Goal: Task Accomplishment & Management: Manage account settings

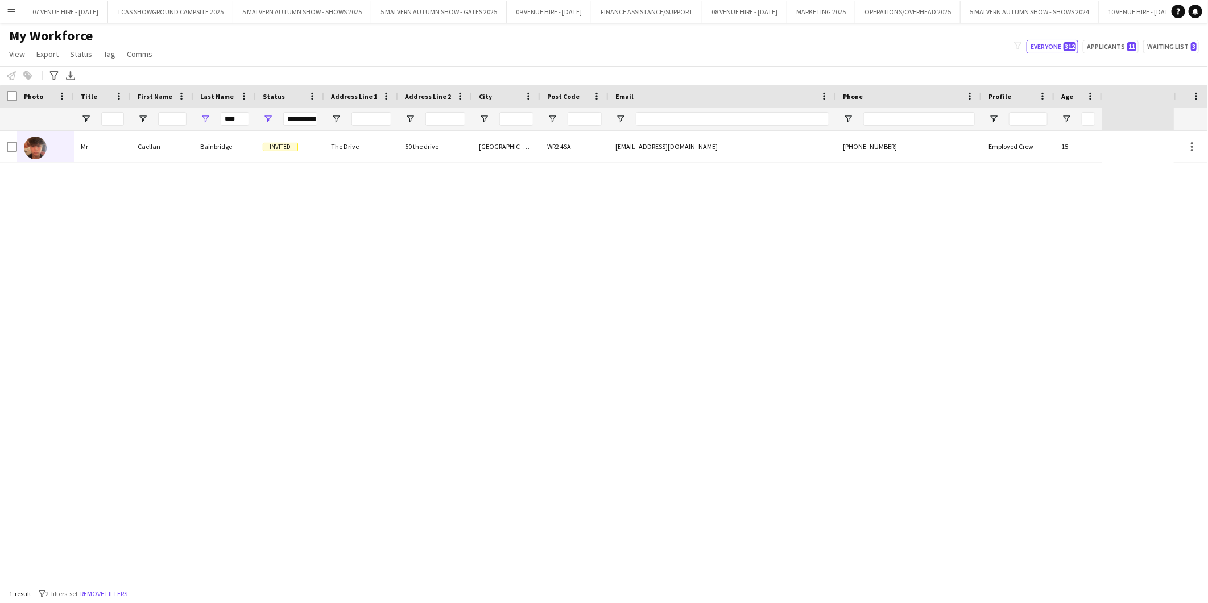
click at [14, 12] on app-icon "Menu" at bounding box center [11, 11] width 9 height 9
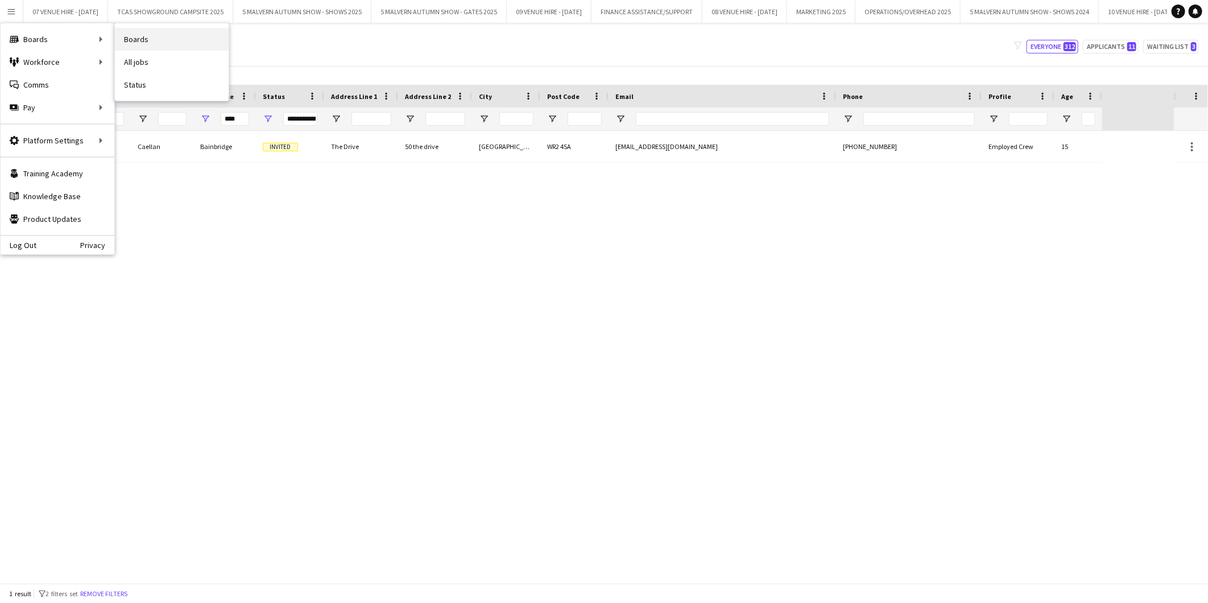
click at [147, 40] on link "Boards" at bounding box center [172, 39] width 114 height 23
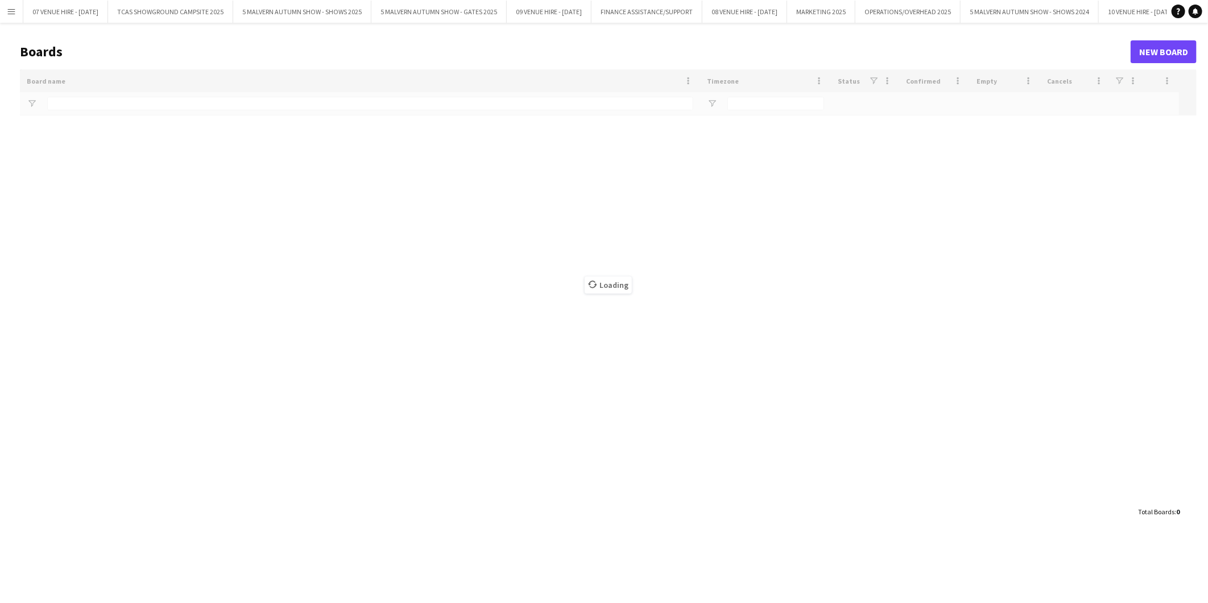
type input "*******"
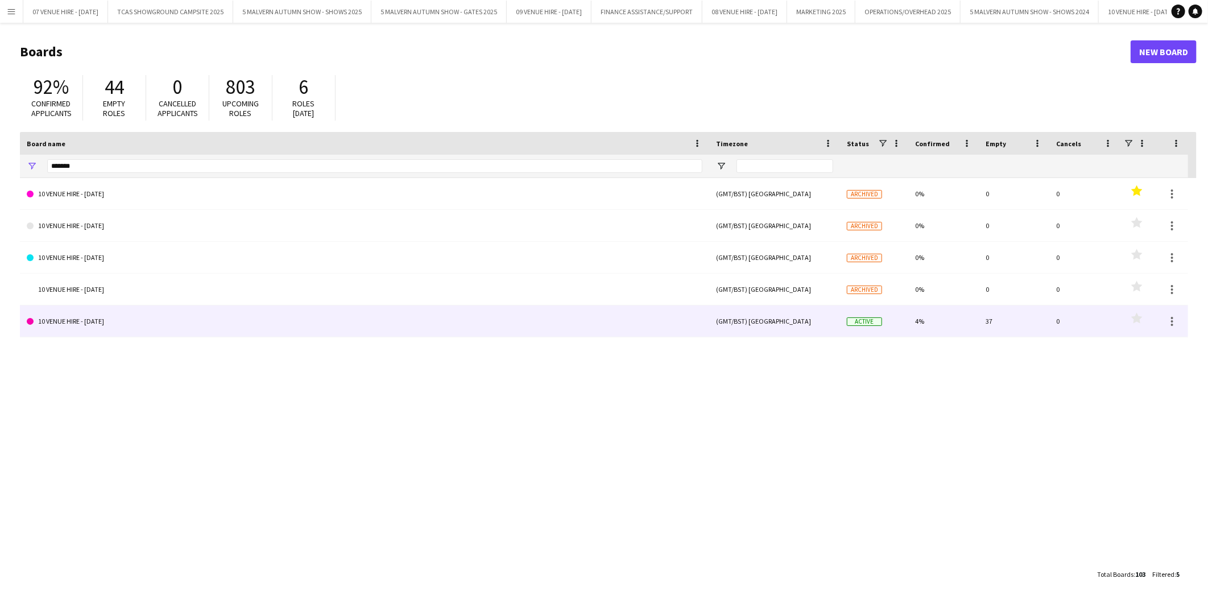
click at [104, 317] on link "10 VENUE HIRE - [DATE]" at bounding box center [365, 321] width 676 height 32
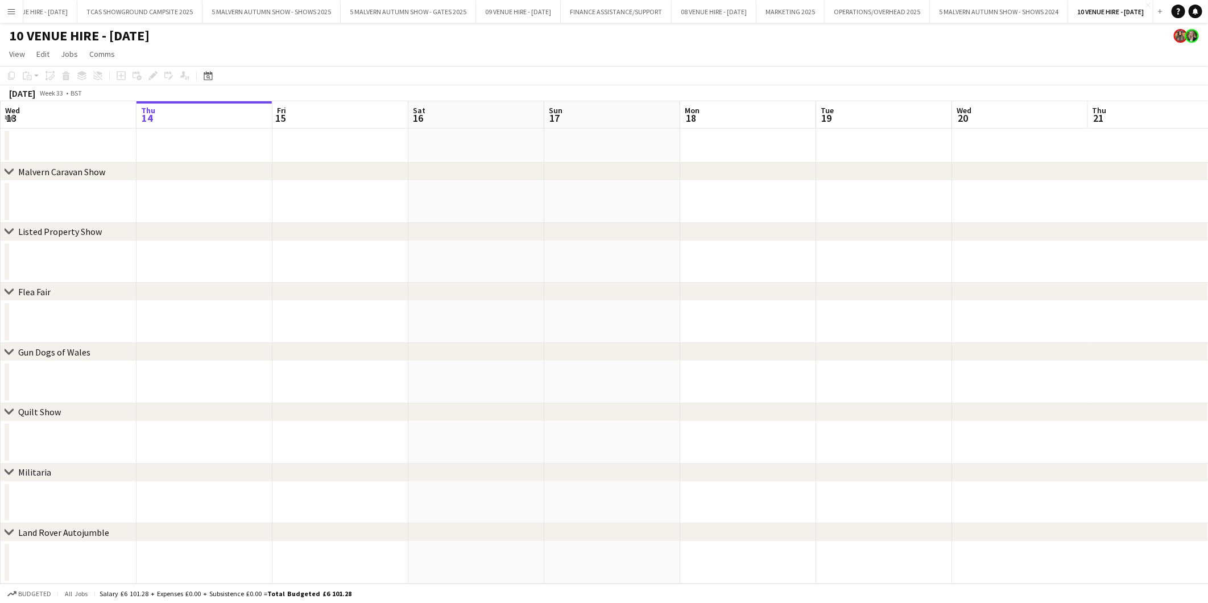
scroll to position [0, 100]
click at [204, 74] on icon at bounding box center [208, 75] width 9 height 9
click at [298, 108] on span "Next month" at bounding box center [299, 115] width 23 height 23
click at [254, 186] on span "9" at bounding box center [254, 188] width 14 height 14
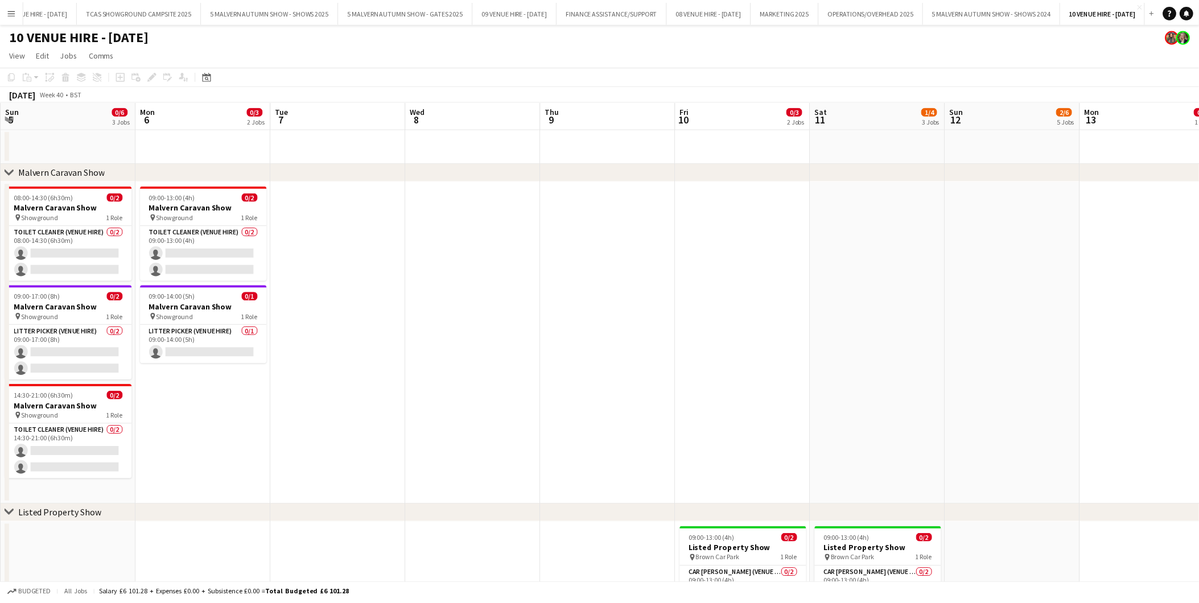
scroll to position [0, 391]
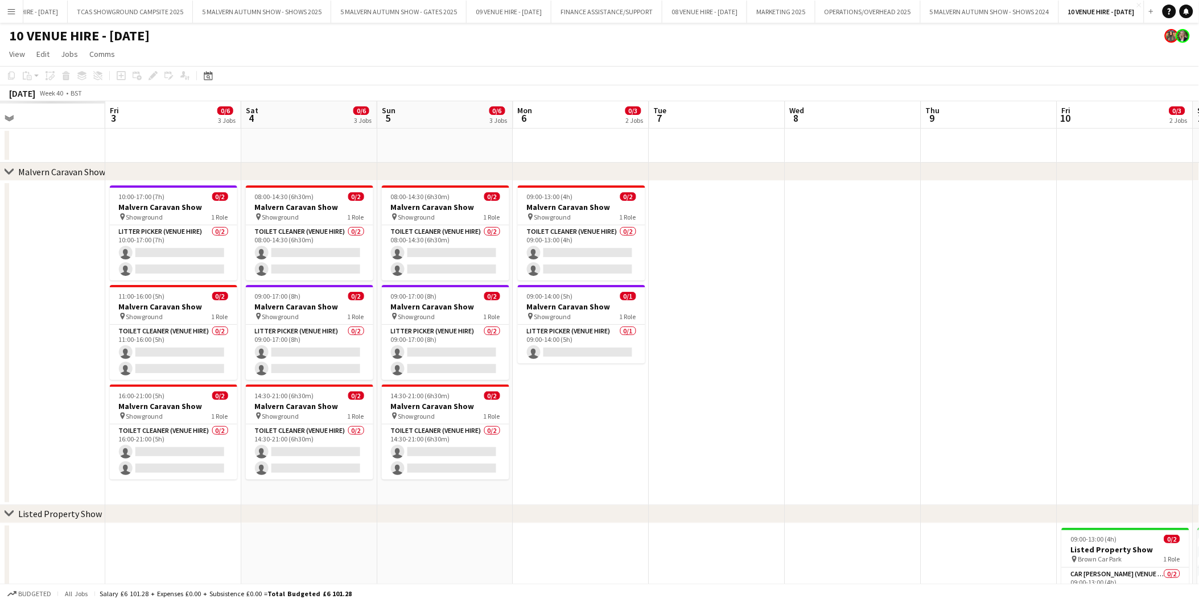
drag, startPoint x: 117, startPoint y: 217, endPoint x: 613, endPoint y: 214, distance: 496.6
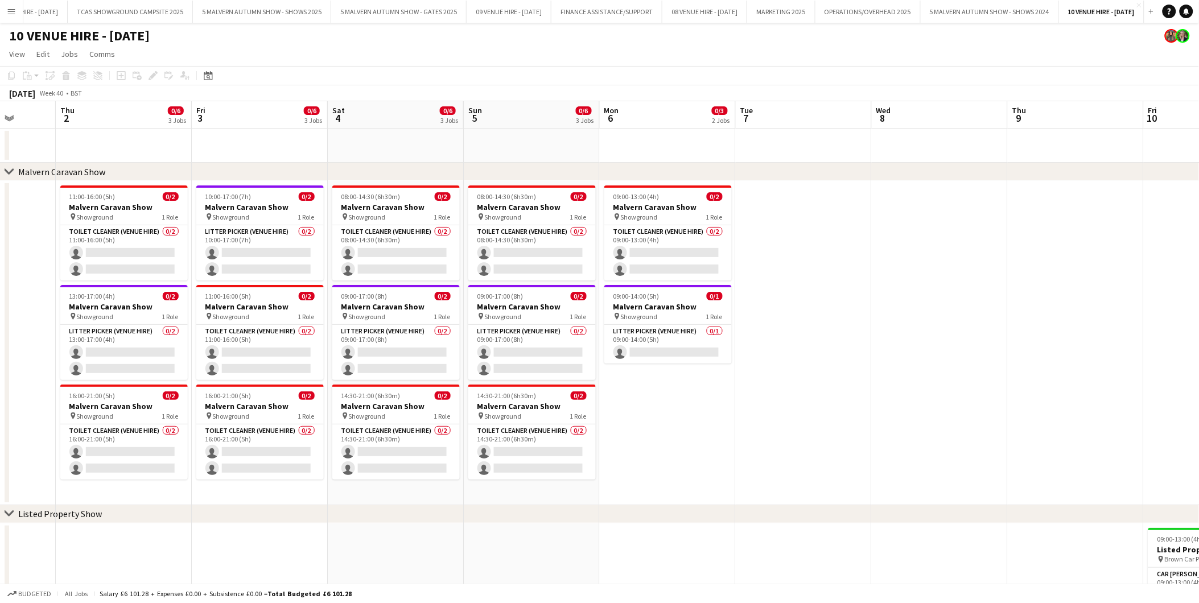
drag, startPoint x: 178, startPoint y: 217, endPoint x: 536, endPoint y: 224, distance: 358.4
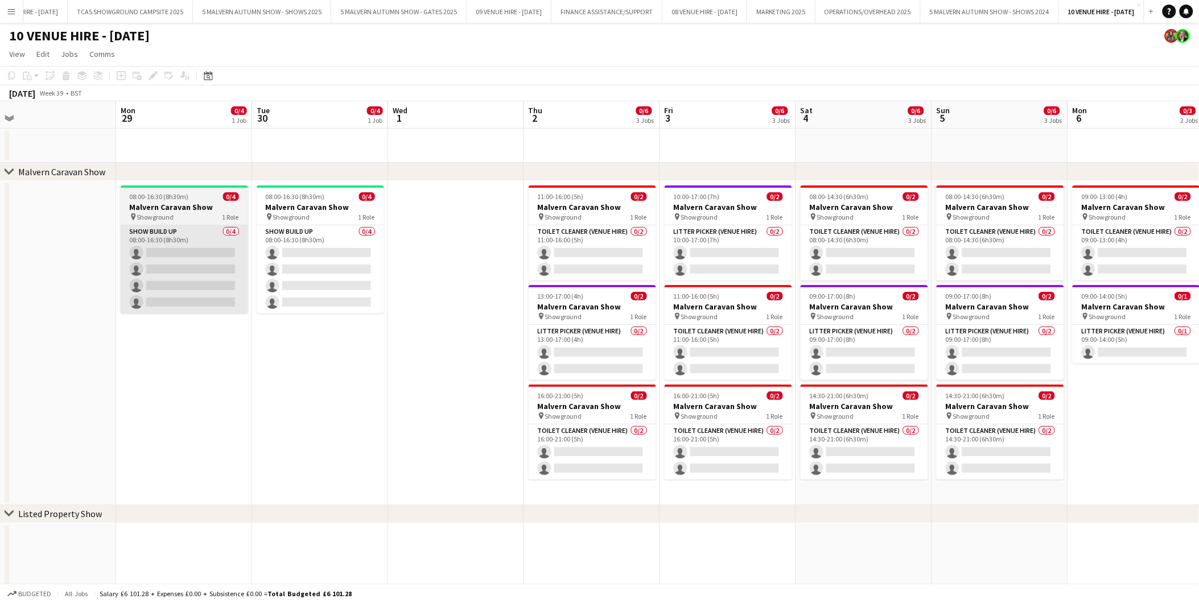
drag, startPoint x: 196, startPoint y: 230, endPoint x: 370, endPoint y: 279, distance: 181.2
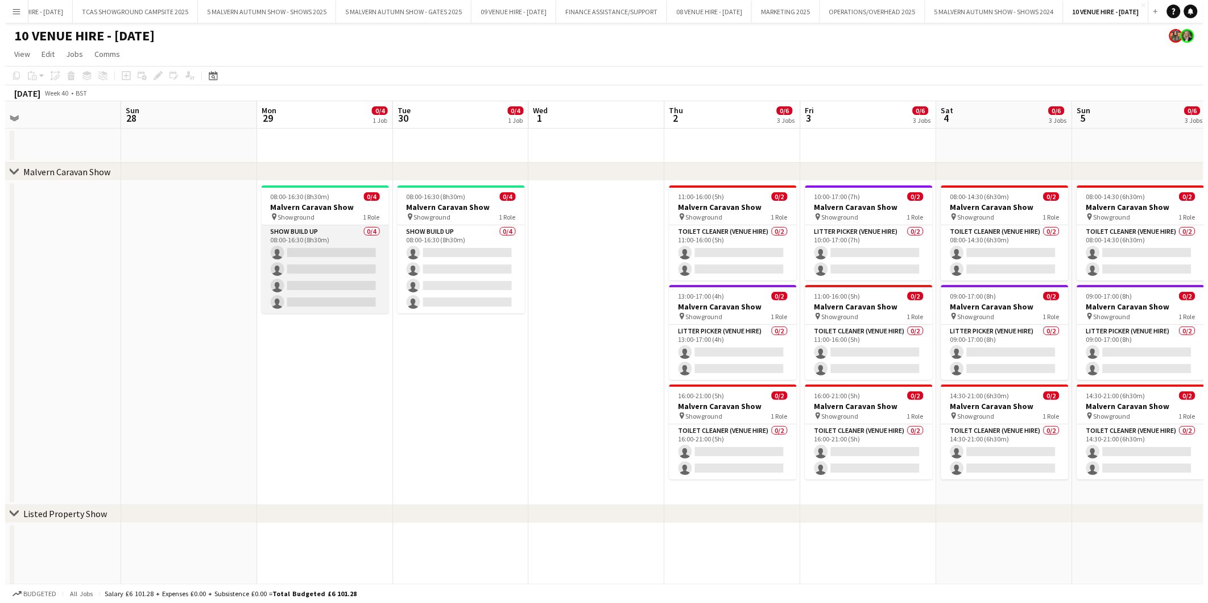
scroll to position [0, 290]
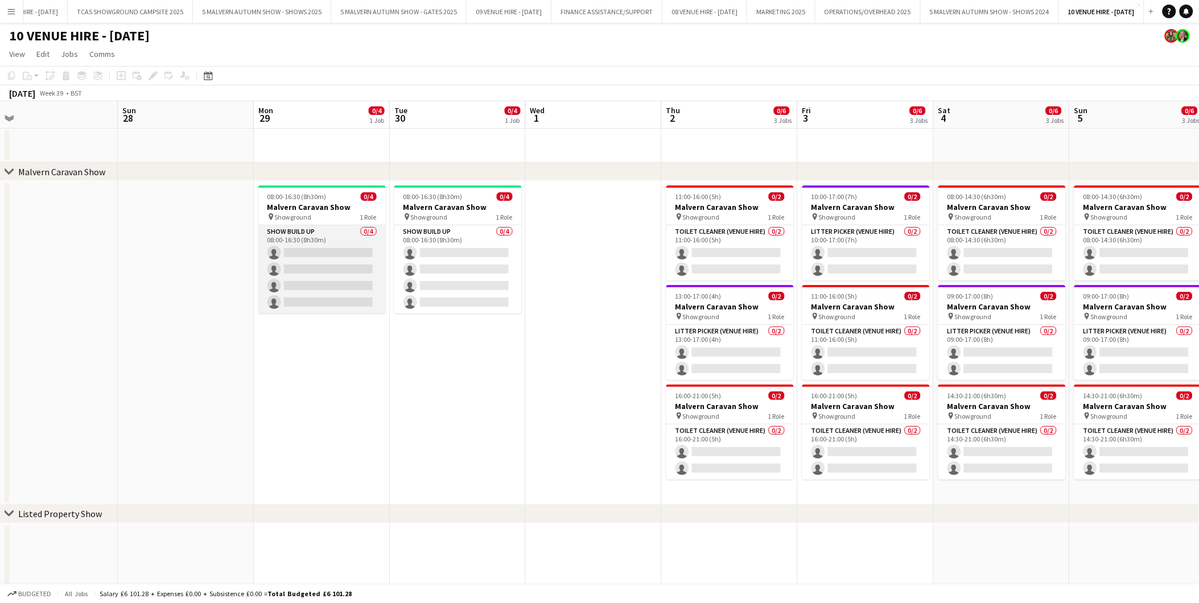
click at [315, 270] on app-card-role "Show Build Up 0/4 08:00-16:30 (8h30m) single-neutral-actions single-neutral-act…" at bounding box center [321, 269] width 127 height 88
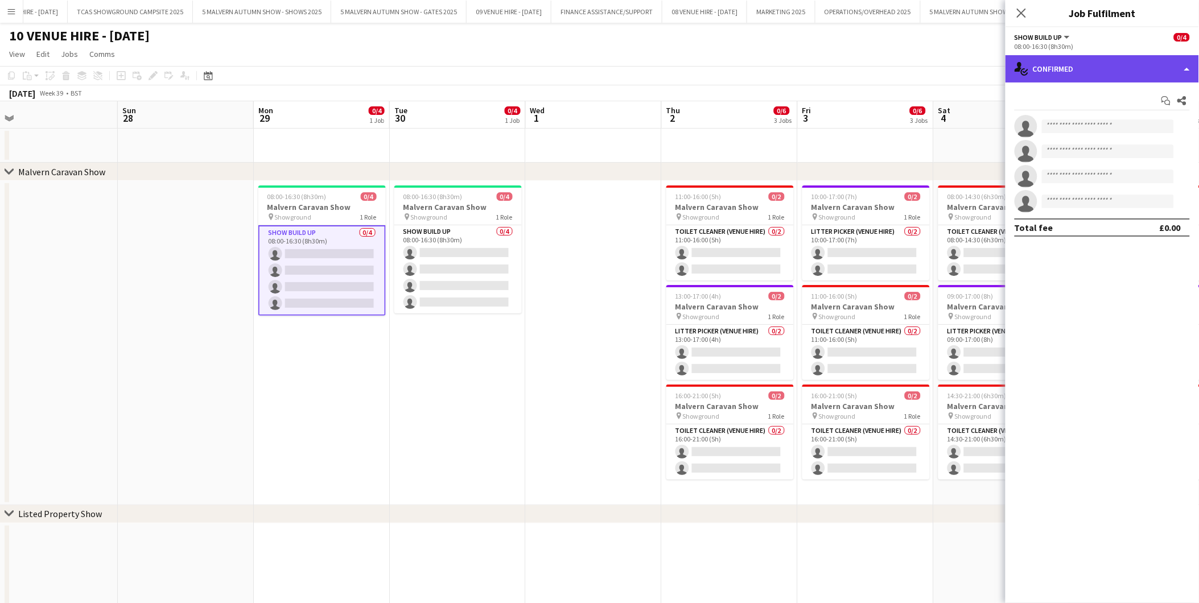
click at [1056, 61] on div "single-neutral-actions-check-2 Confirmed" at bounding box center [1101, 68] width 193 height 27
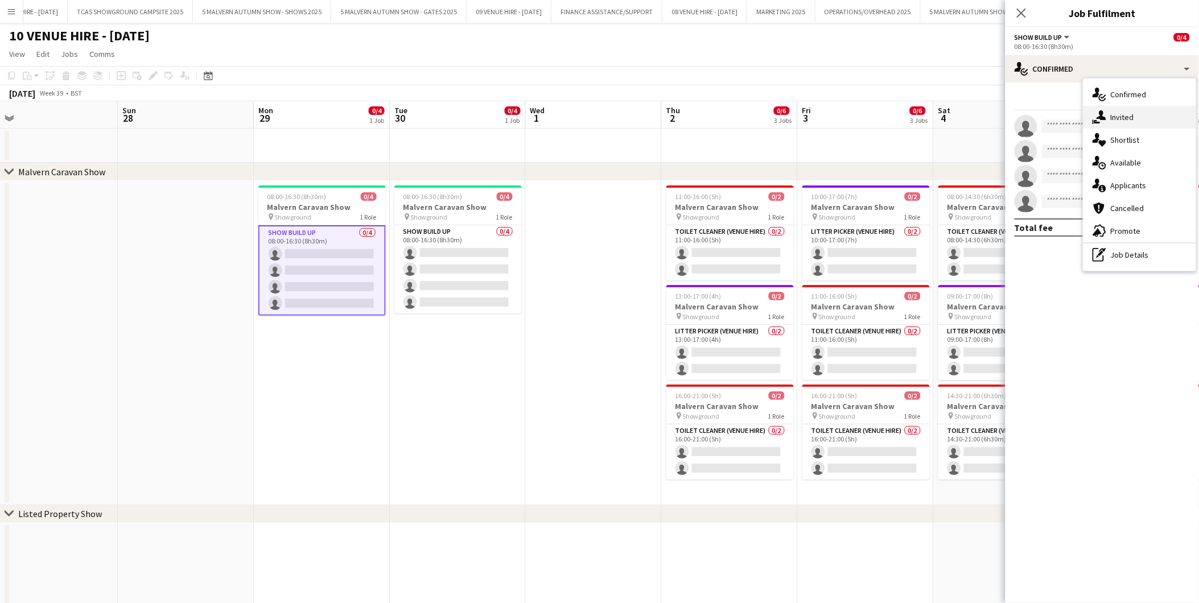
click at [1114, 111] on div "single-neutral-actions-share-1 Invited" at bounding box center [1139, 117] width 113 height 23
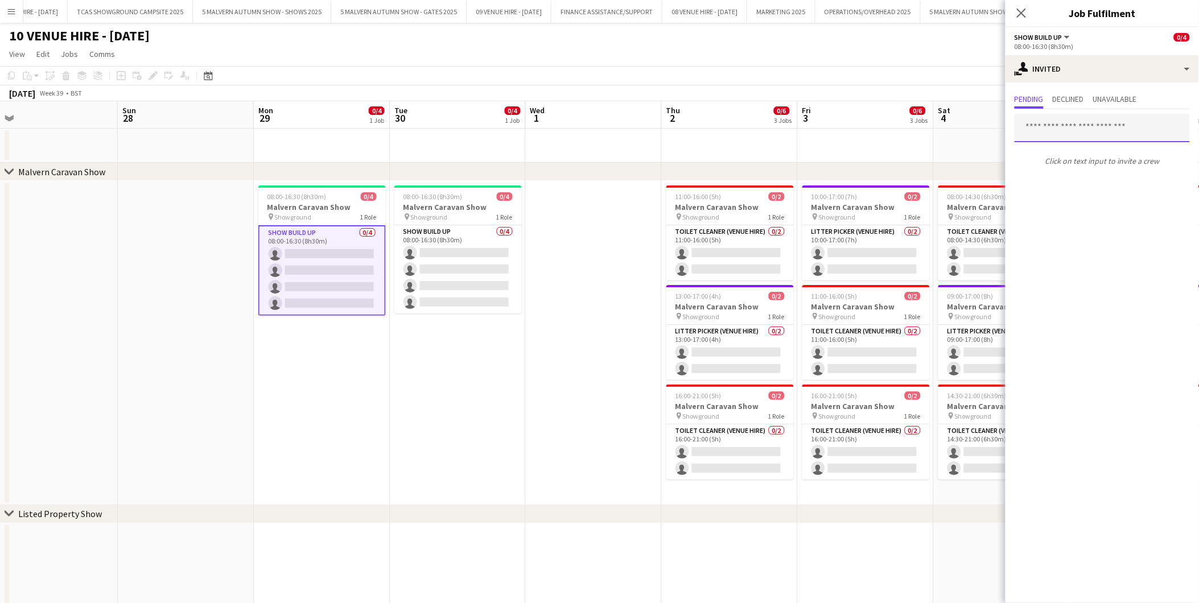
click at [1076, 123] on input "text" at bounding box center [1101, 128] width 175 height 28
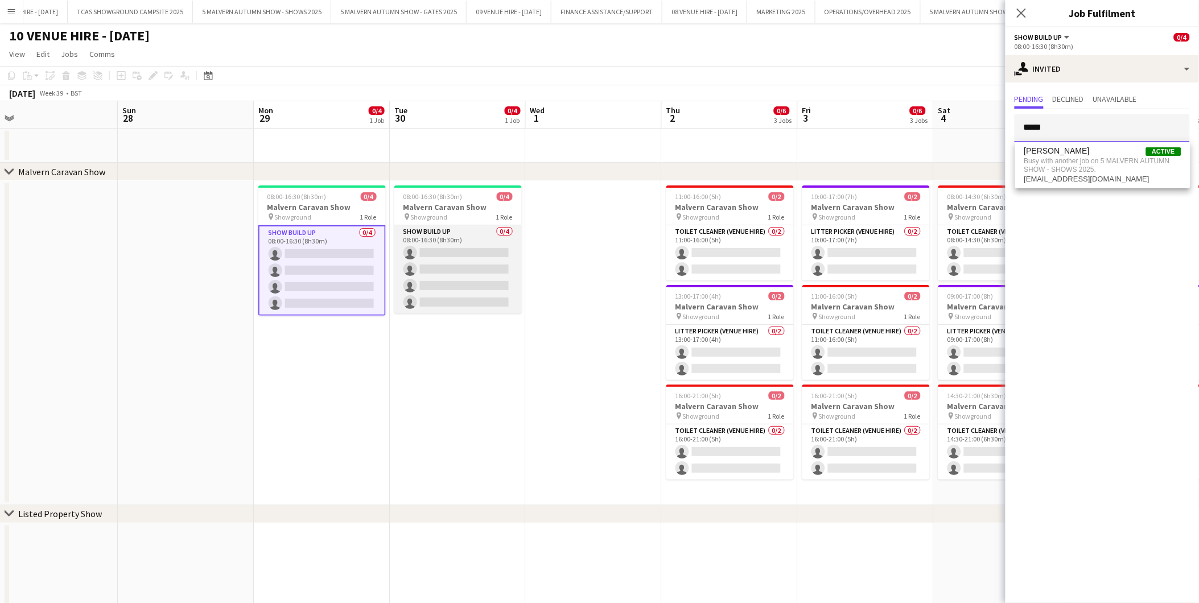
type input "*****"
click at [490, 265] on app-card-role "Show Build Up 0/4 08:00-16:30 (8h30m) single-neutral-actions single-neutral-act…" at bounding box center [457, 269] width 127 height 88
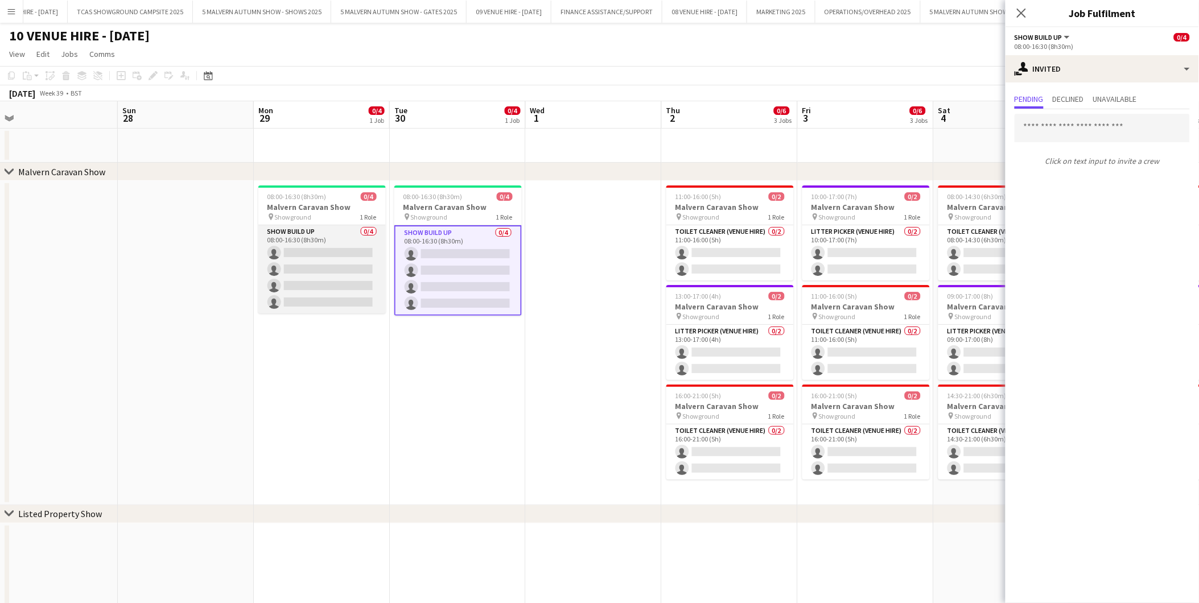
click at [334, 263] on app-card-role "Show Build Up 0/4 08:00-16:30 (8h30m) single-neutral-actions single-neutral-act…" at bounding box center [321, 269] width 127 height 88
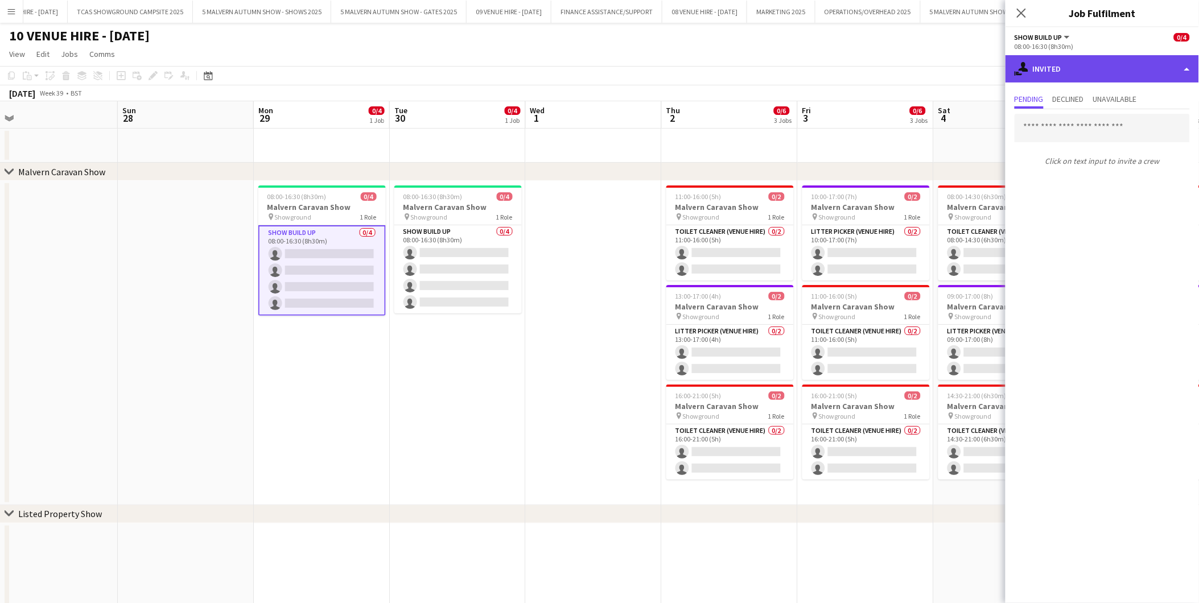
click at [1093, 76] on div "single-neutral-actions-share-1 Invited" at bounding box center [1101, 68] width 193 height 27
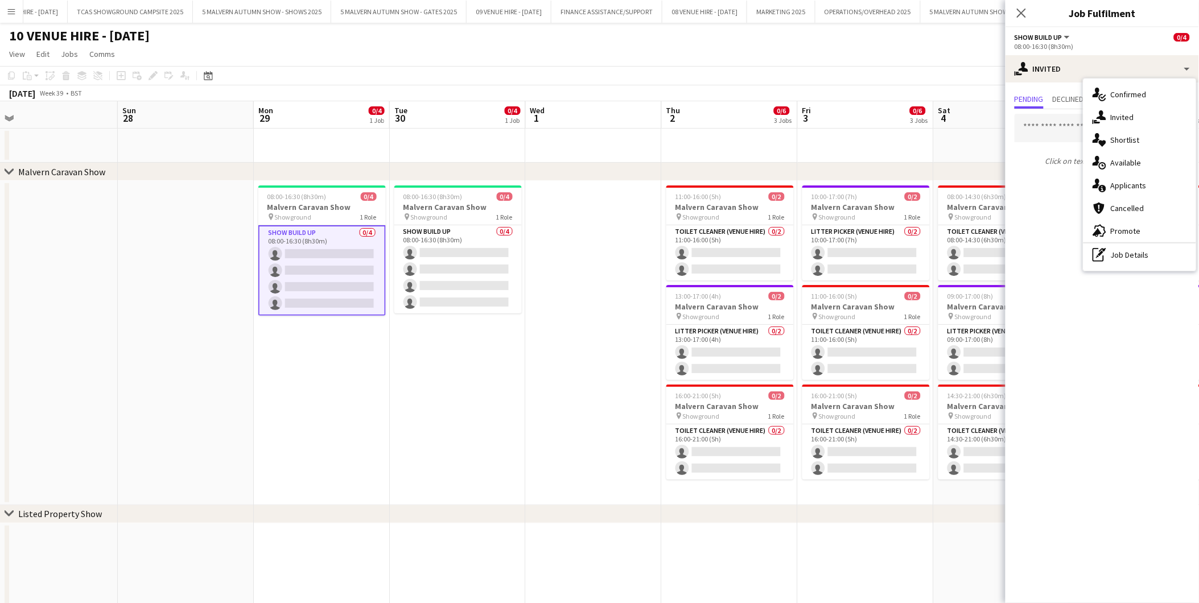
click at [621, 233] on app-date-cell at bounding box center [594, 343] width 136 height 324
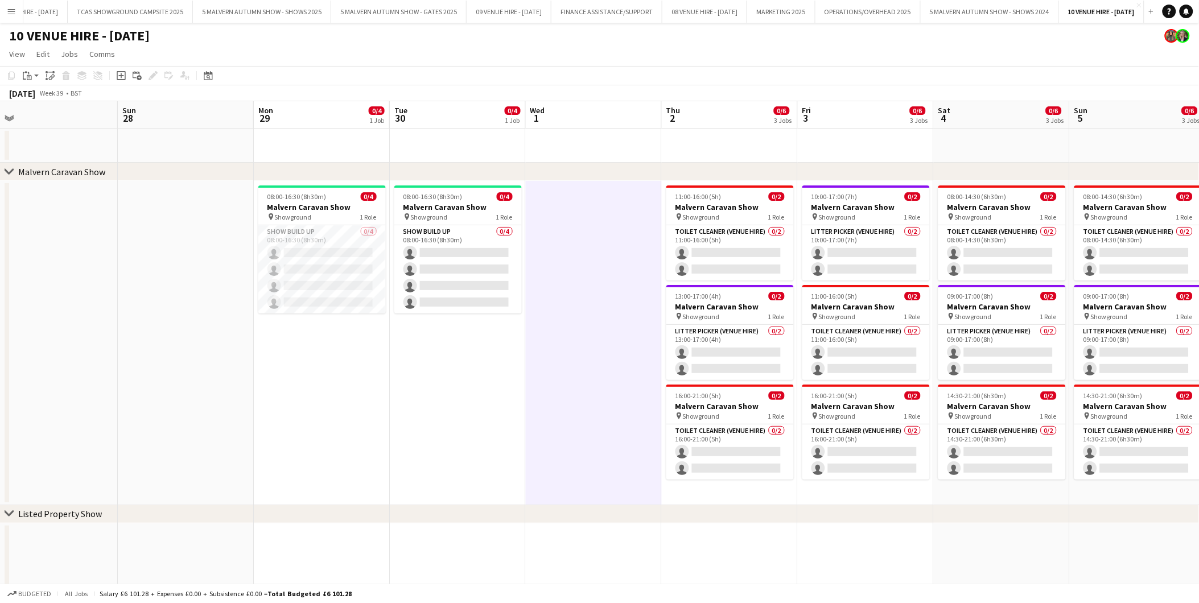
click at [11, 9] on app-icon "Menu" at bounding box center [11, 11] width 9 height 9
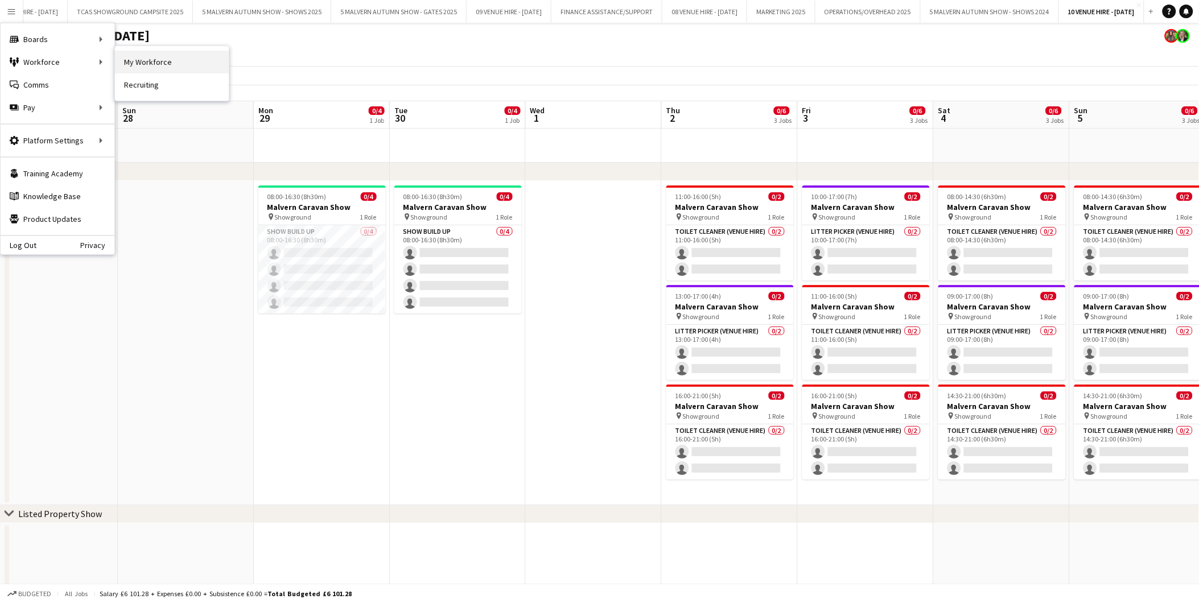
click at [141, 59] on link "My Workforce" at bounding box center [172, 62] width 114 height 23
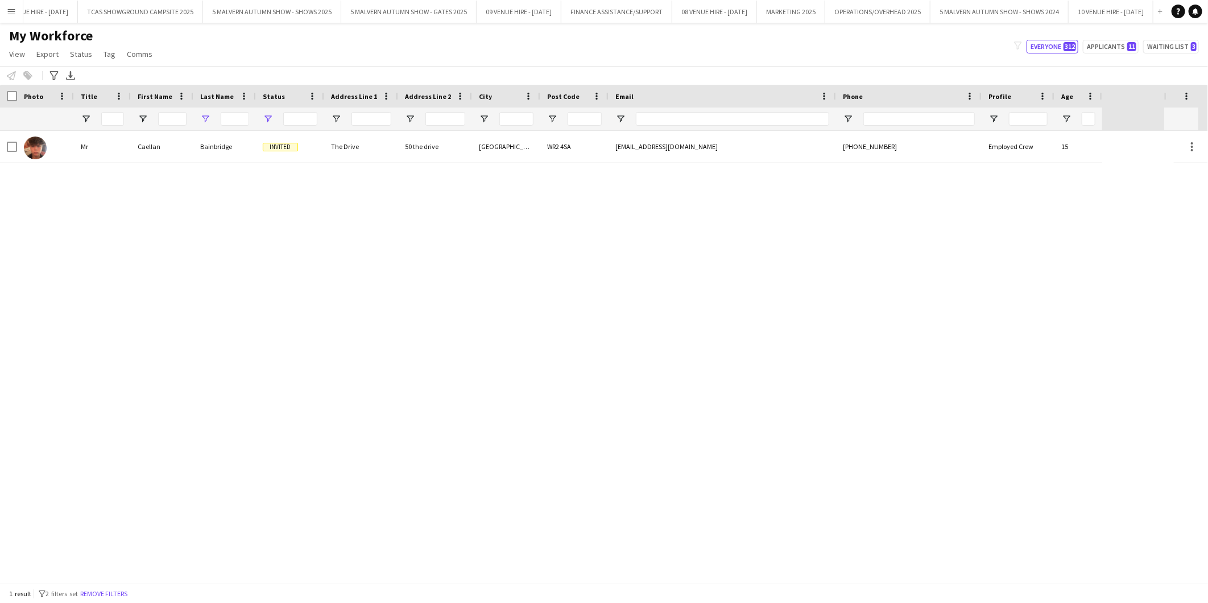
type input "****"
type input "**********"
drag, startPoint x: 241, startPoint y: 115, endPoint x: 214, endPoint y: 119, distance: 26.5
click at [214, 119] on div "****" at bounding box center [224, 119] width 63 height 23
type input "*****"
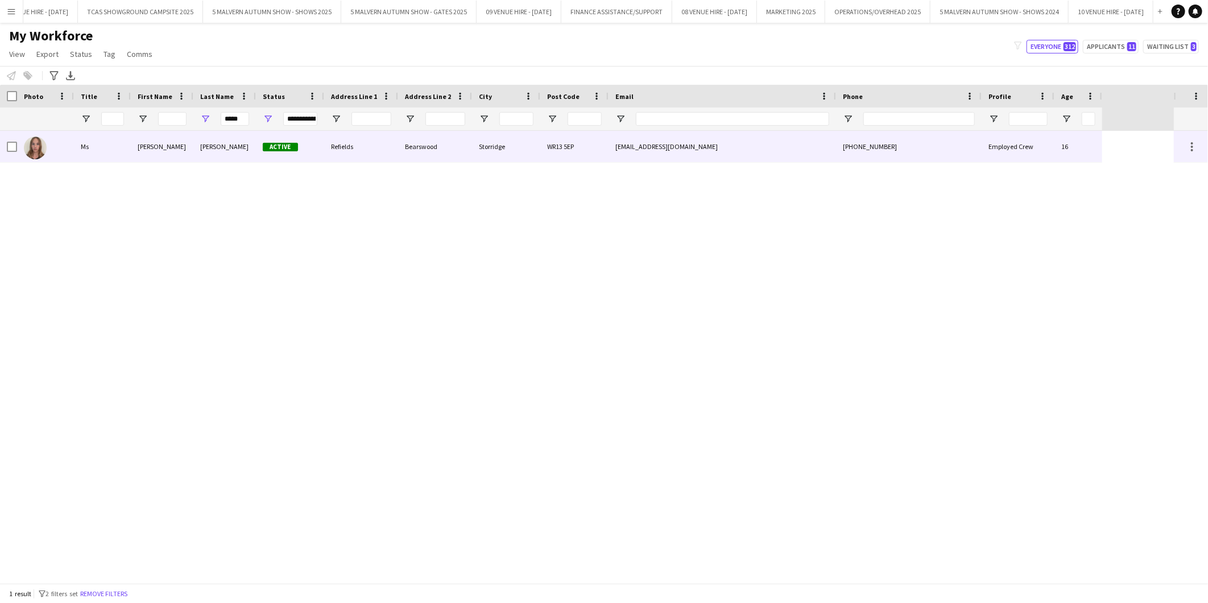
click at [34, 151] on img at bounding box center [35, 148] width 23 height 23
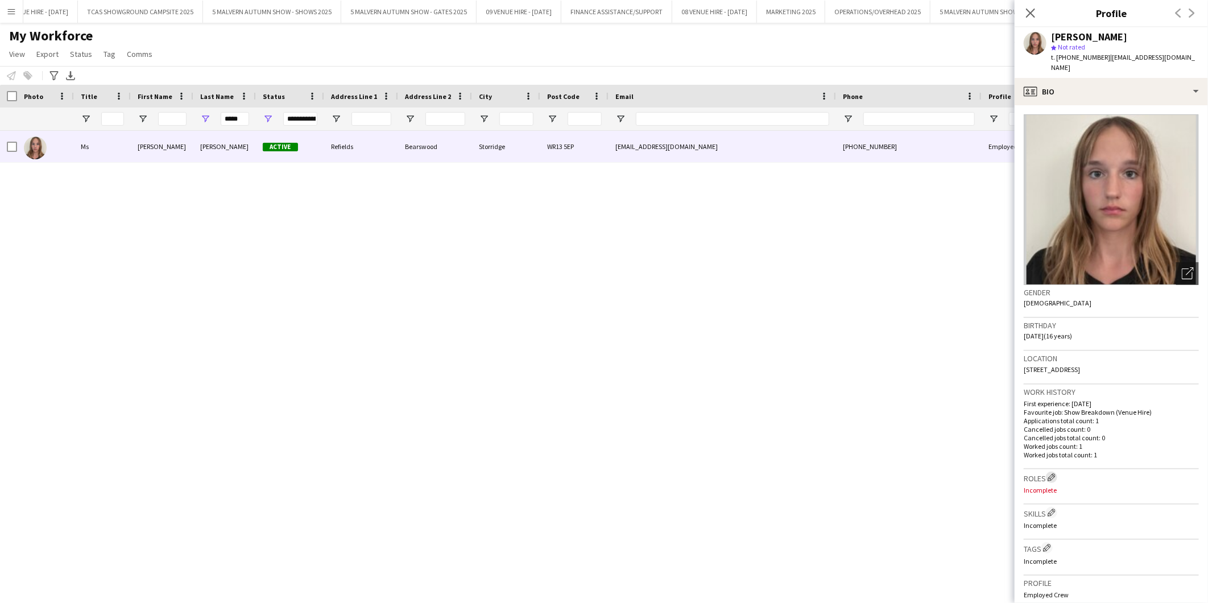
click at [1052, 473] on app-icon "Edit crew company roles" at bounding box center [1052, 477] width 8 height 8
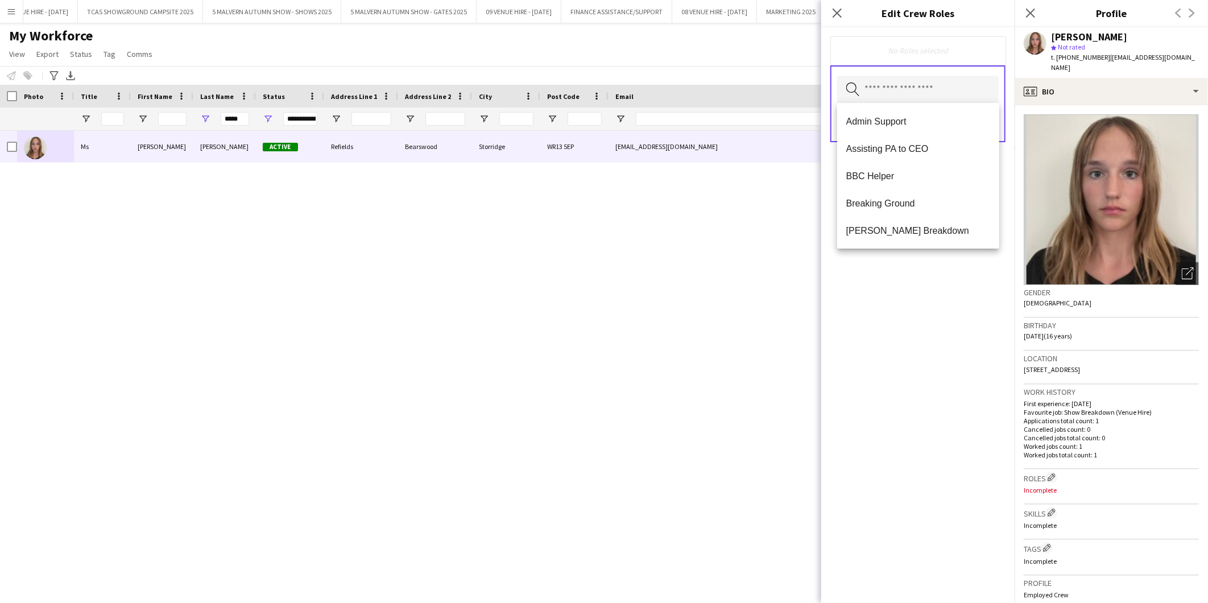
click at [884, 96] on input "text" at bounding box center [918, 90] width 162 height 28
type input "*****"
click at [905, 121] on span "Car [PERSON_NAME] (Venue Hire)" at bounding box center [918, 121] width 144 height 11
type input "*****"
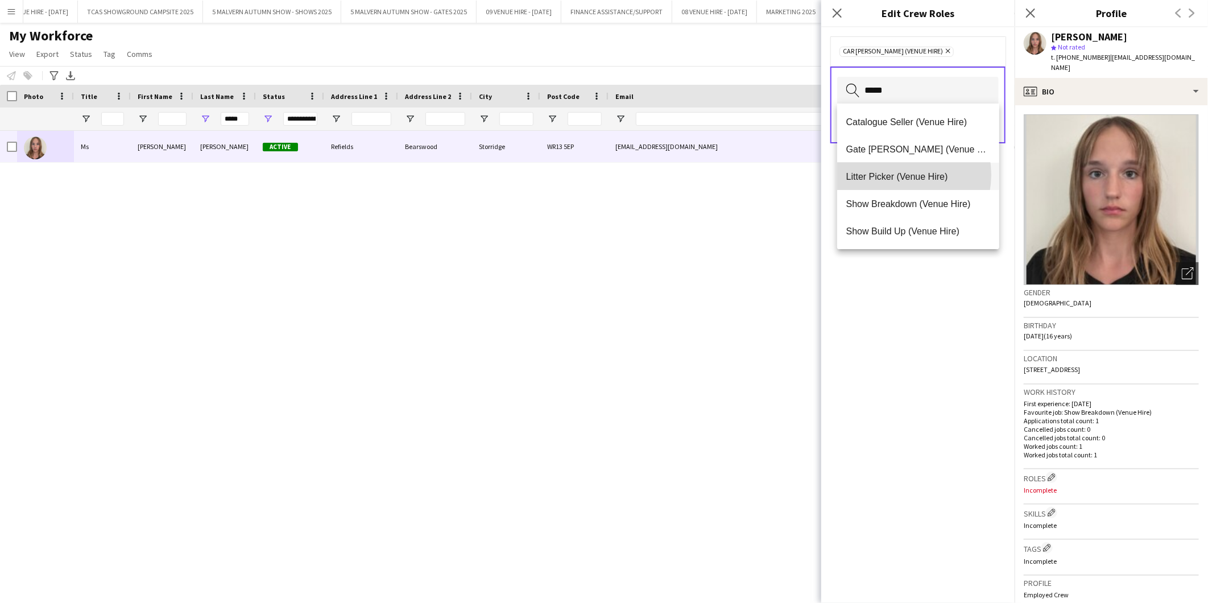
click at [897, 175] on span "Litter Picker (Venue Hire)" at bounding box center [918, 176] width 144 height 11
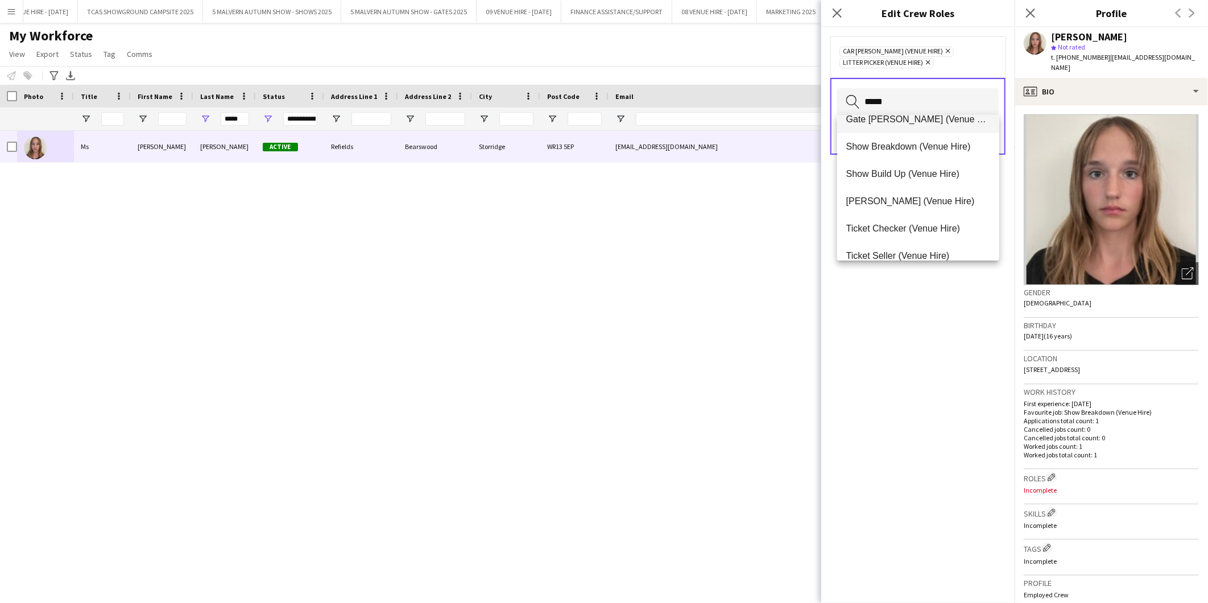
scroll to position [63, 0]
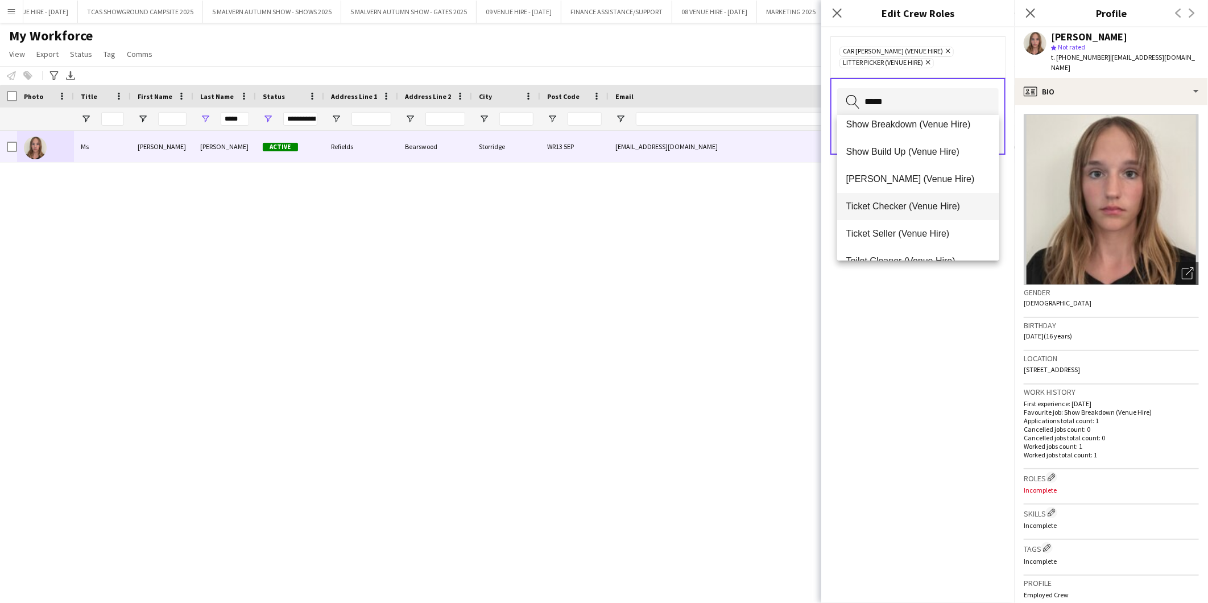
type input "*****"
click at [906, 200] on mat-option "Ticket Checker (Venue Hire)" at bounding box center [918, 206] width 163 height 27
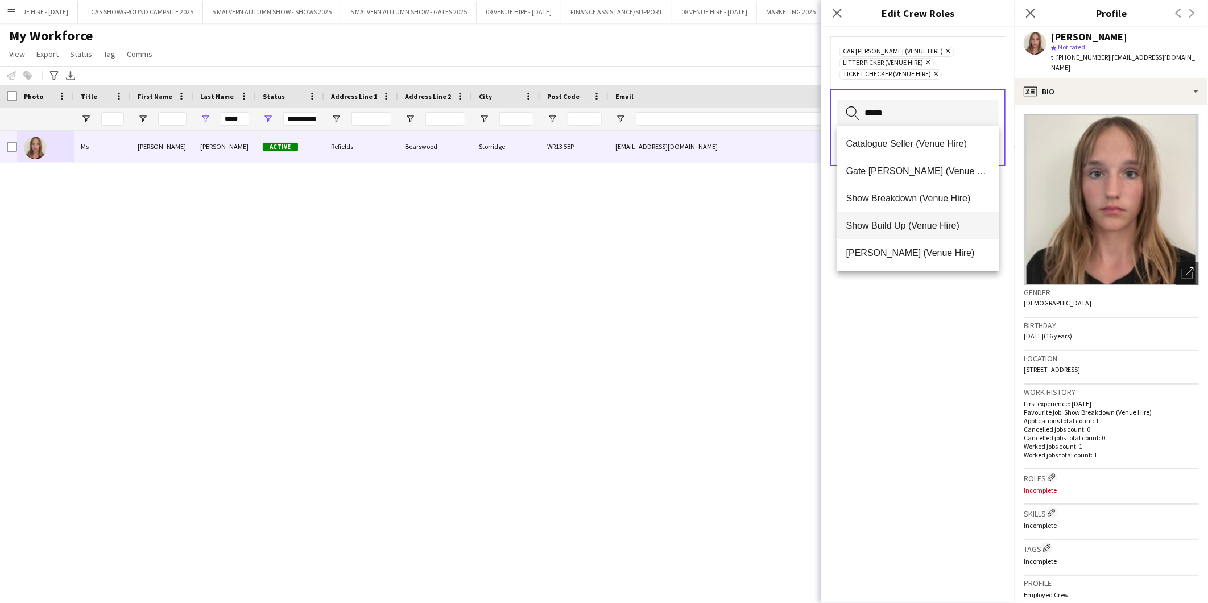
type input "*****"
click at [924, 223] on span "Show Build Up (Venue Hire)" at bounding box center [918, 225] width 144 height 11
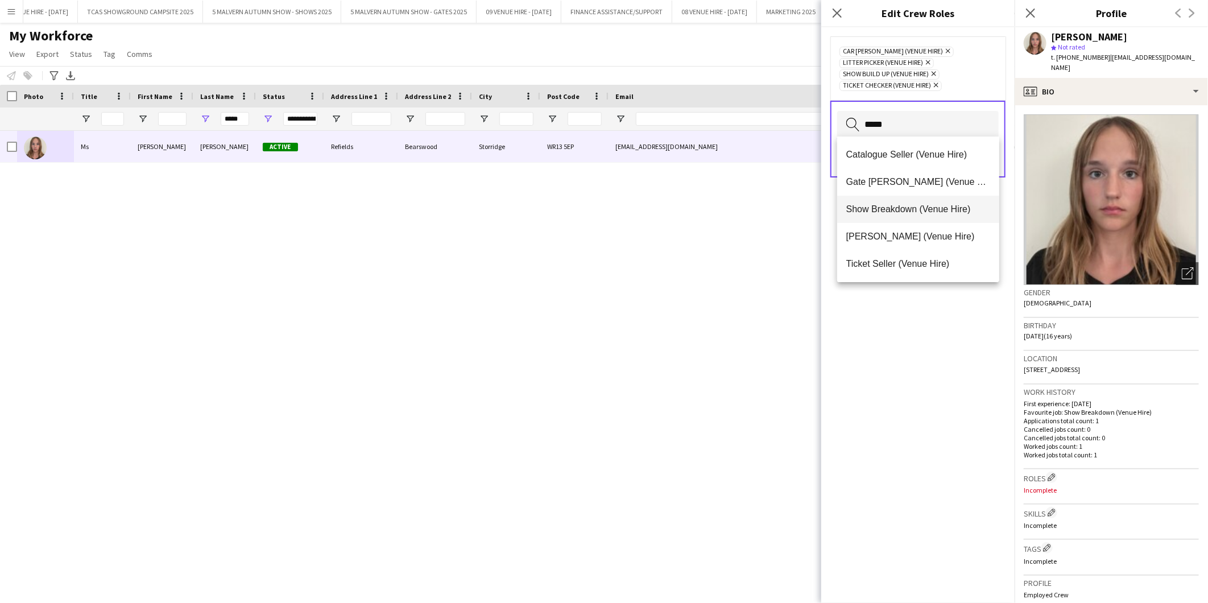
type input "*****"
click at [893, 211] on span "Show Breakdown (Venue Hire)" at bounding box center [918, 209] width 144 height 11
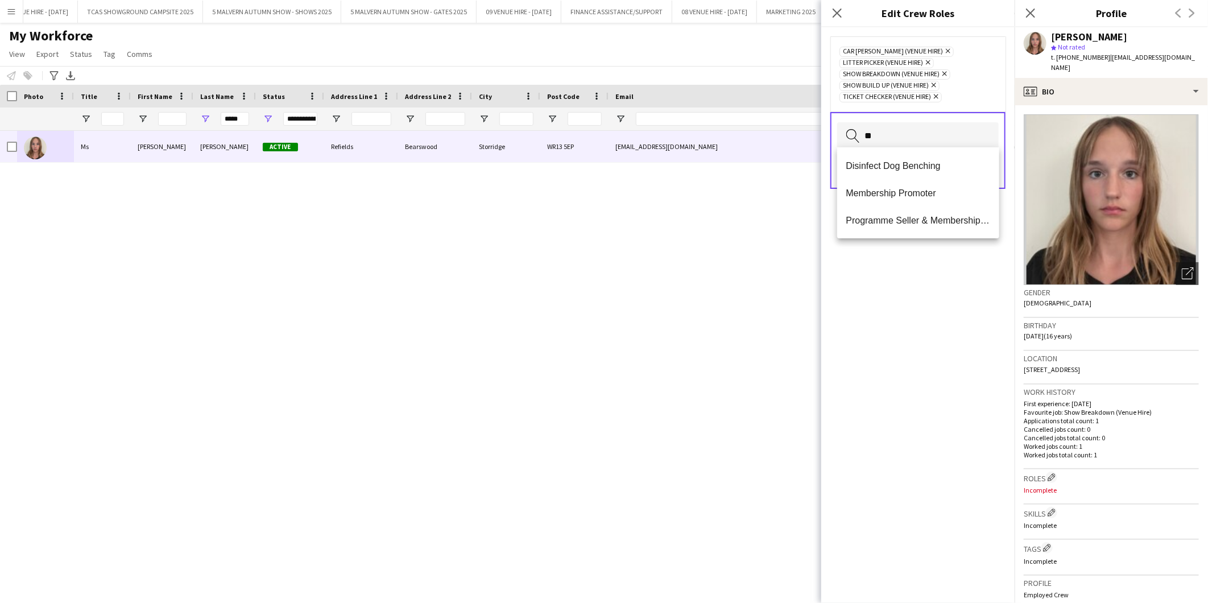
type input "*"
type input "*********"
click at [885, 221] on span "Show Breakdown" at bounding box center [918, 220] width 144 height 11
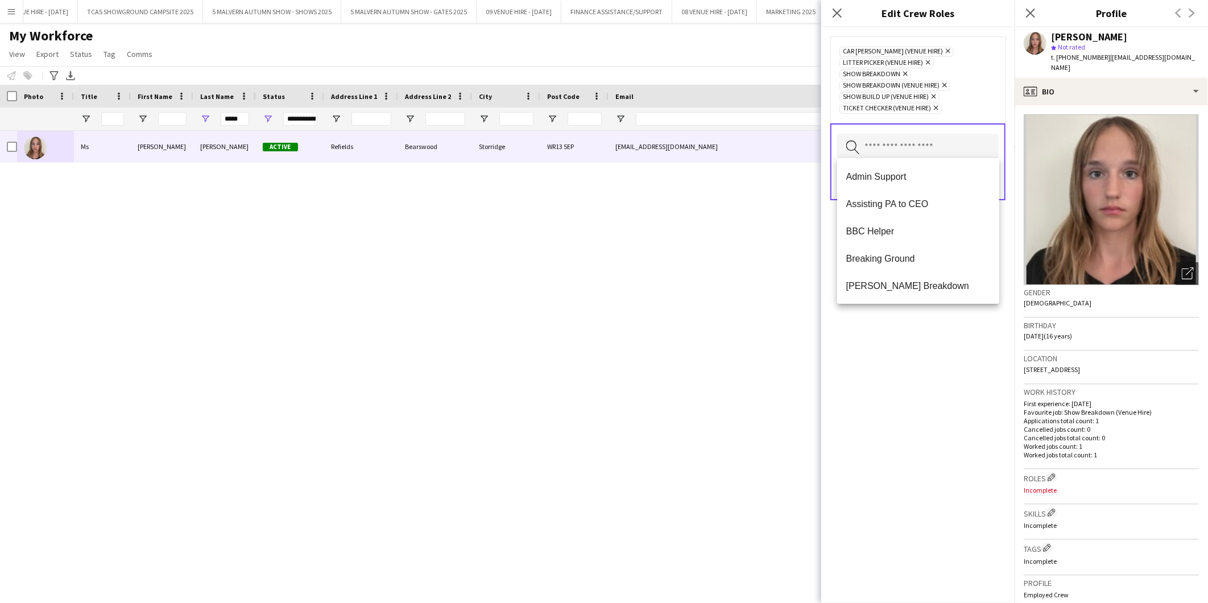
click at [885, 150] on input "text" at bounding box center [918, 148] width 162 height 28
type input "****"
click at [895, 228] on span "Show Build Up" at bounding box center [918, 231] width 144 height 11
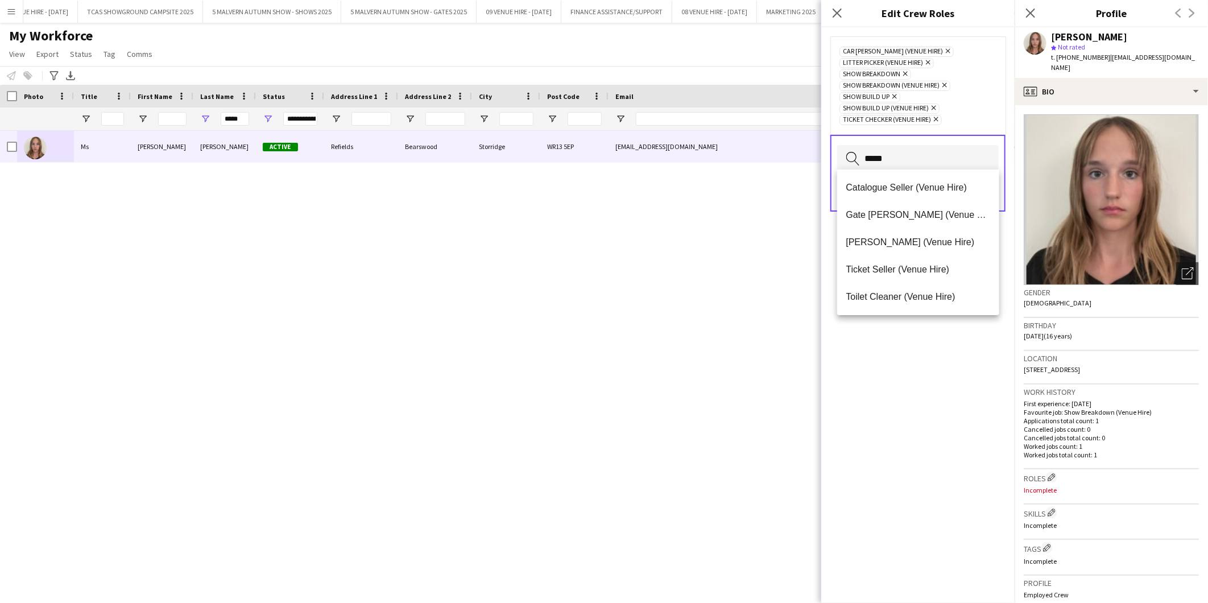
type input "*****"
click at [940, 372] on div "Car [PERSON_NAME] (Venue Hire) Remove Litter Picker (Venue Hire) Remove Show Br…" at bounding box center [917, 315] width 193 height 576
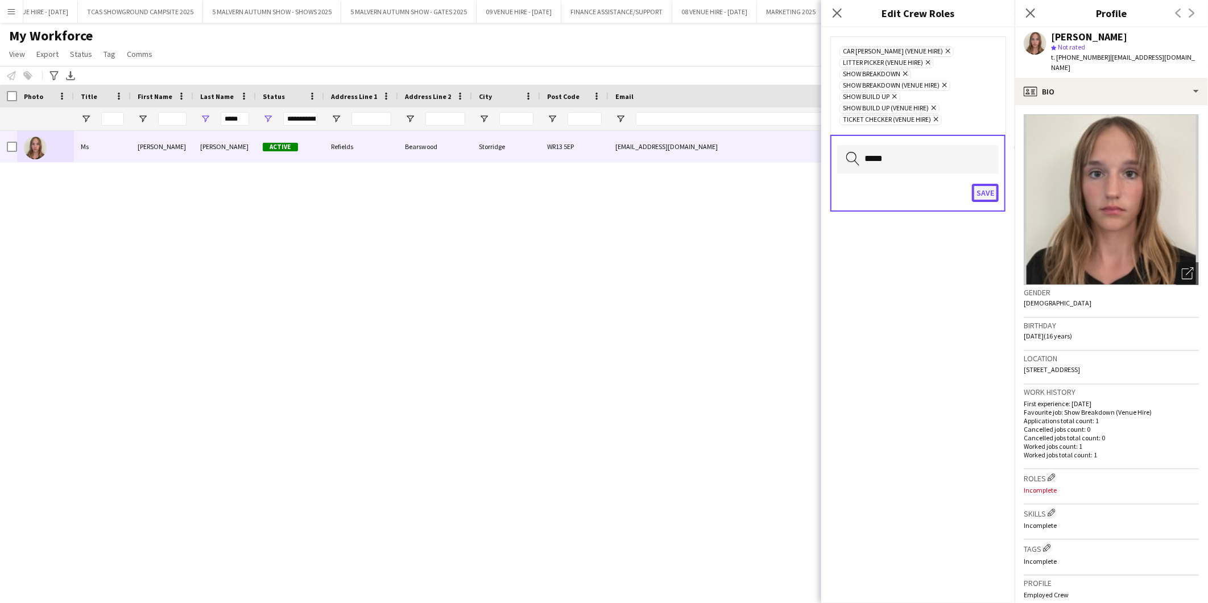
click at [986, 186] on button "Save" at bounding box center [985, 193] width 27 height 18
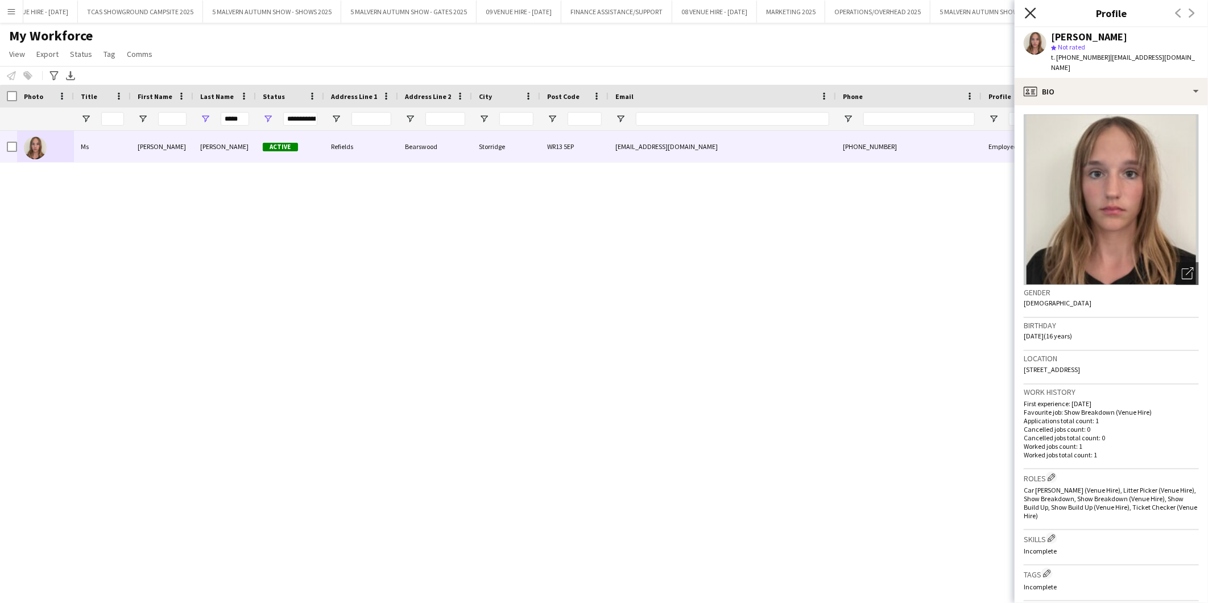
click at [1031, 14] on icon "Close pop-in" at bounding box center [1030, 12] width 11 height 11
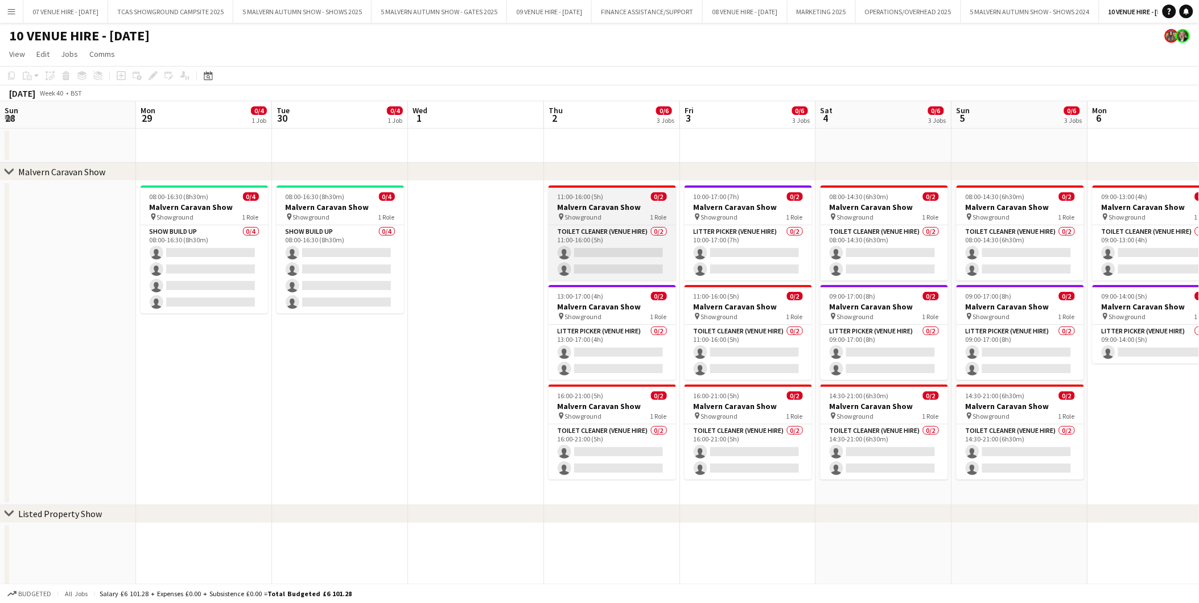
scroll to position [0, 391]
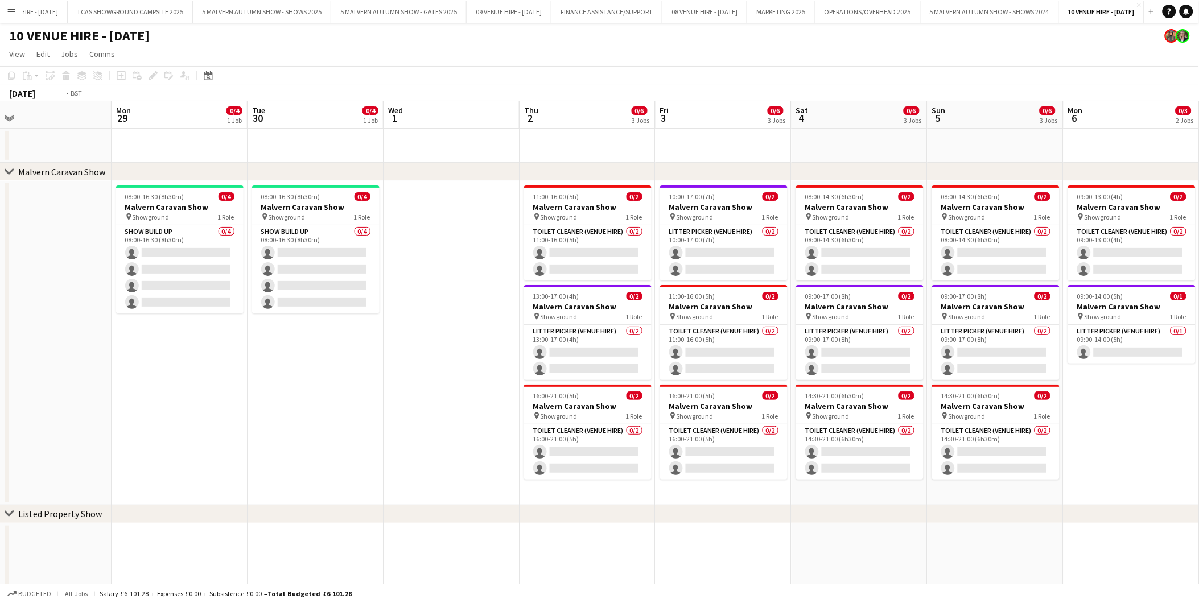
drag, startPoint x: 180, startPoint y: 200, endPoint x: 496, endPoint y: 206, distance: 315.8
click at [496, 206] on app-calendar-viewport "Sat 27 Sun 28 Mon 29 0/4 1 Job Tue 30 0/4 1 Job Wed 1 Thu 2 0/6 3 Jobs Fri 3 0/…" at bounding box center [599, 582] width 1199 height 963
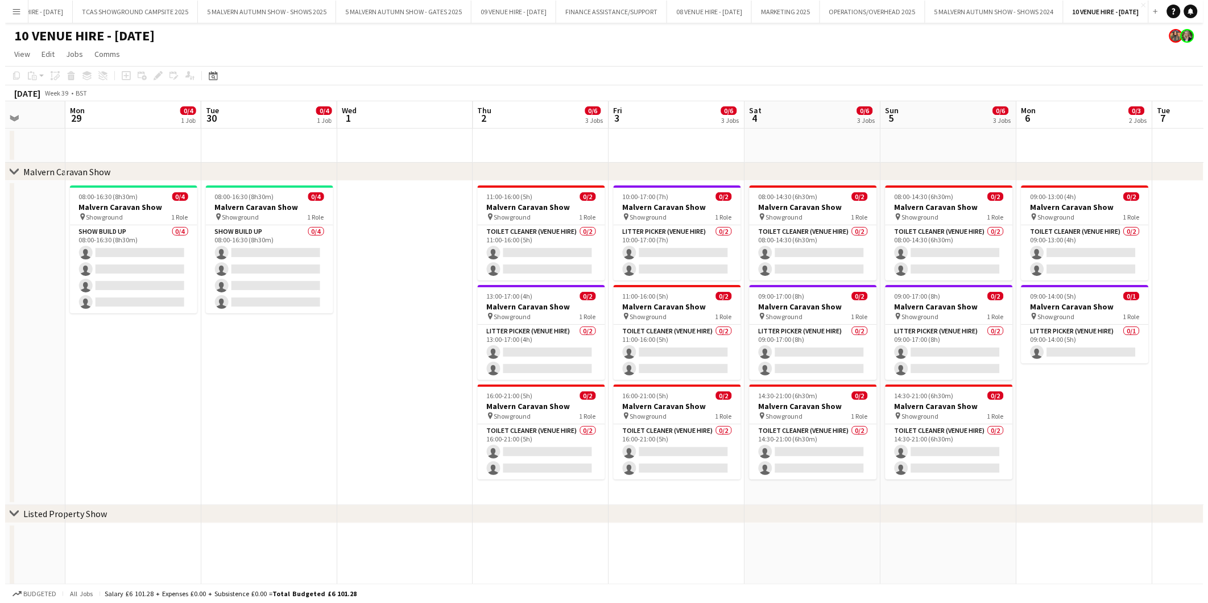
scroll to position [0, 270]
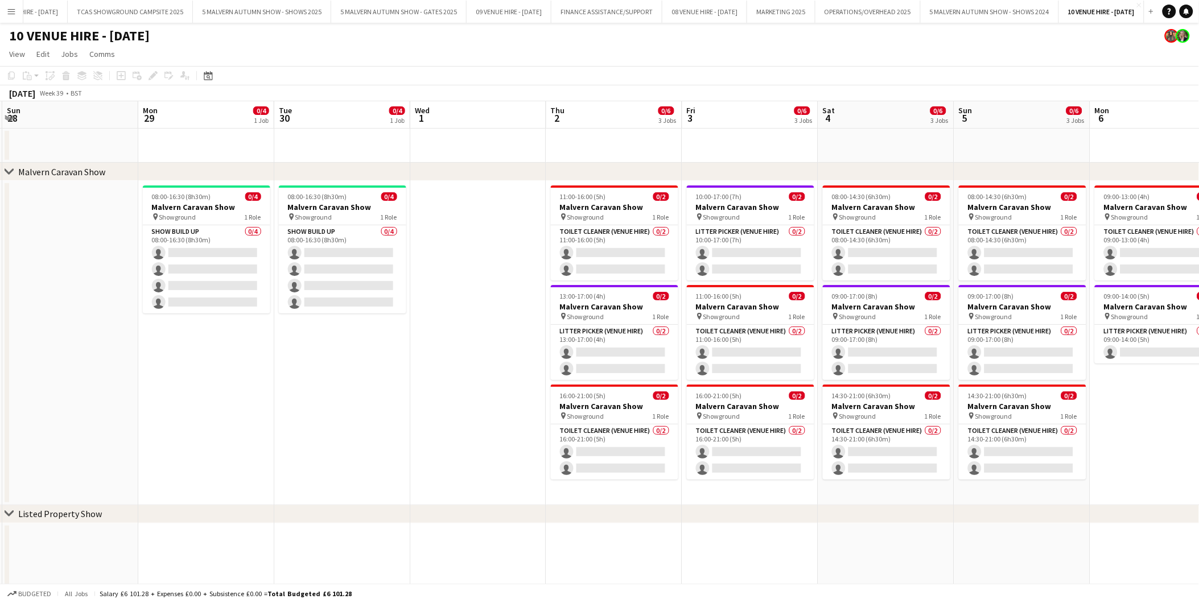
drag, startPoint x: 111, startPoint y: 200, endPoint x: 189, endPoint y: 204, distance: 78.0
click at [189, 204] on app-calendar-viewport "Fri 26 Sat 27 Sun 28 Mon 29 0/4 1 Job Tue 30 0/4 1 Job Wed 1 Thu 2 0/6 3 Jobs F…" at bounding box center [599, 582] width 1199 height 963
click at [13, 9] on app-icon "Menu" at bounding box center [11, 11] width 9 height 9
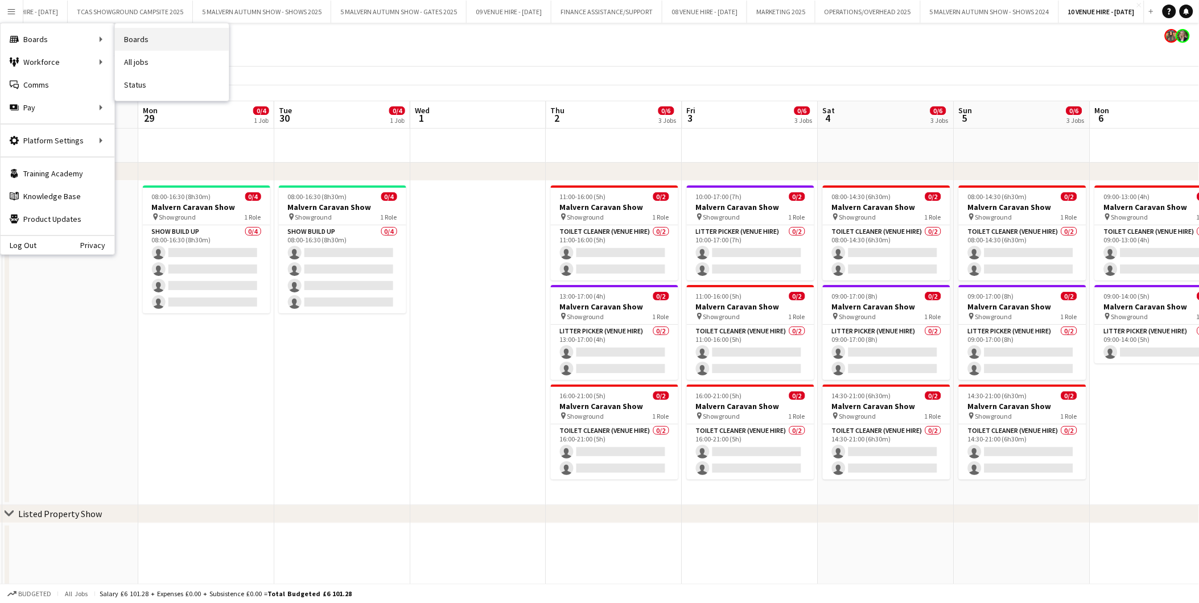
click at [133, 36] on link "Boards" at bounding box center [172, 39] width 114 height 23
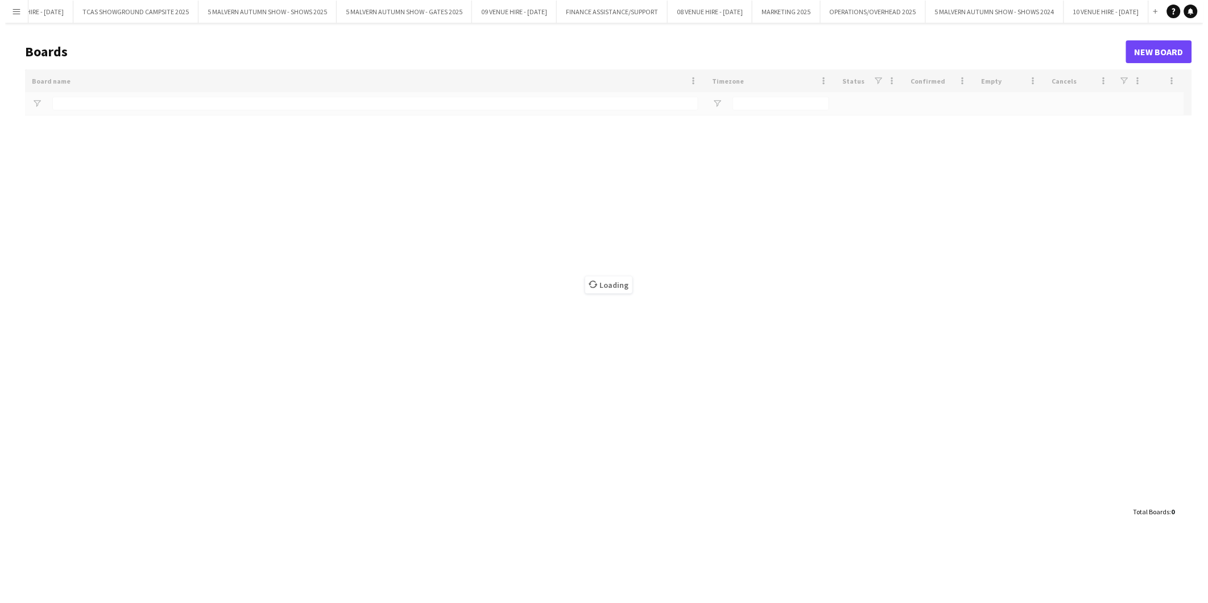
scroll to position [0, 112]
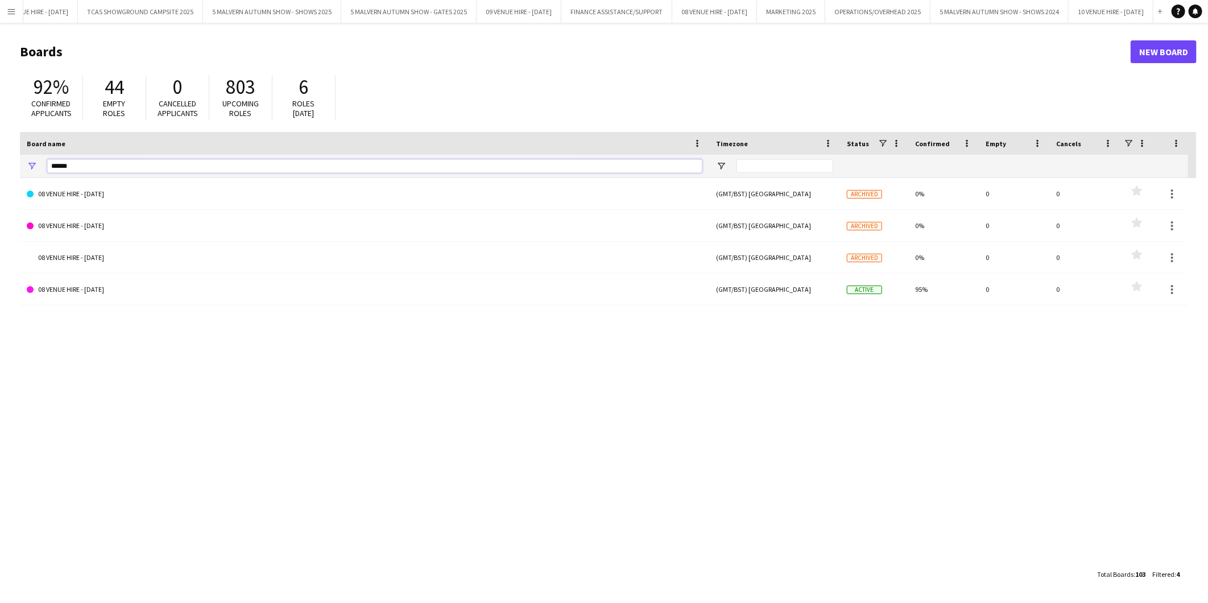
drag, startPoint x: 90, startPoint y: 167, endPoint x: -76, endPoint y: 571, distance: 436.0
click at [0, 571] on html "Menu Boards Boards Boards All jobs Status Workforce Workforce My Workforce Recr…" at bounding box center [604, 301] width 1208 height 603
type input "*"
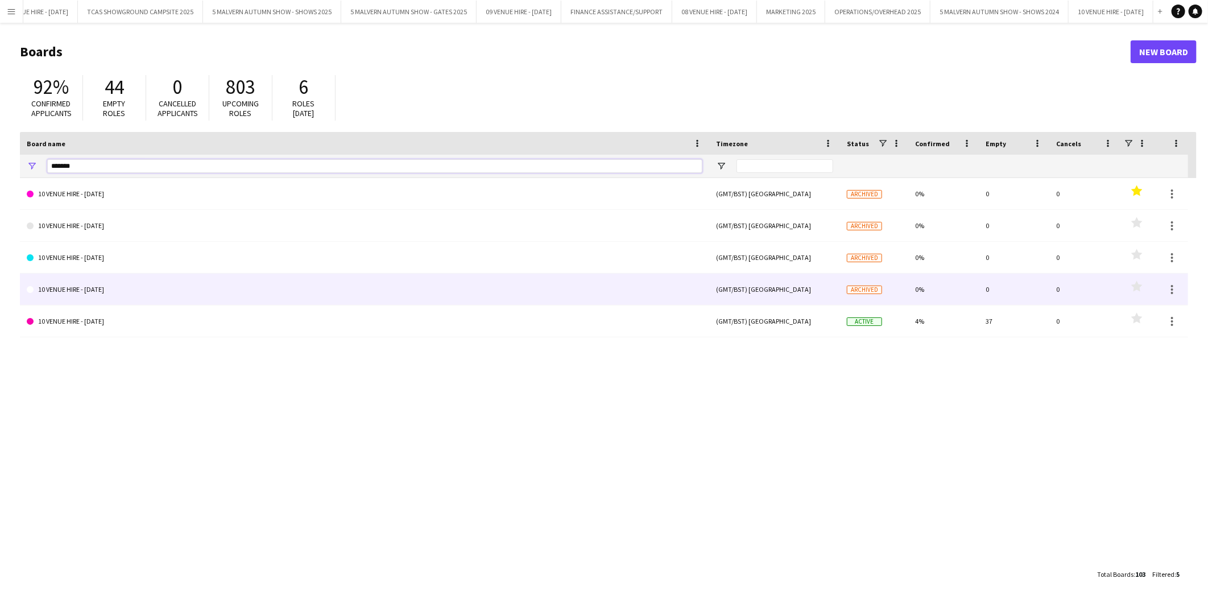
type input "*******"
click at [109, 288] on link "10 VENUE HIRE - [DATE]" at bounding box center [365, 290] width 676 height 32
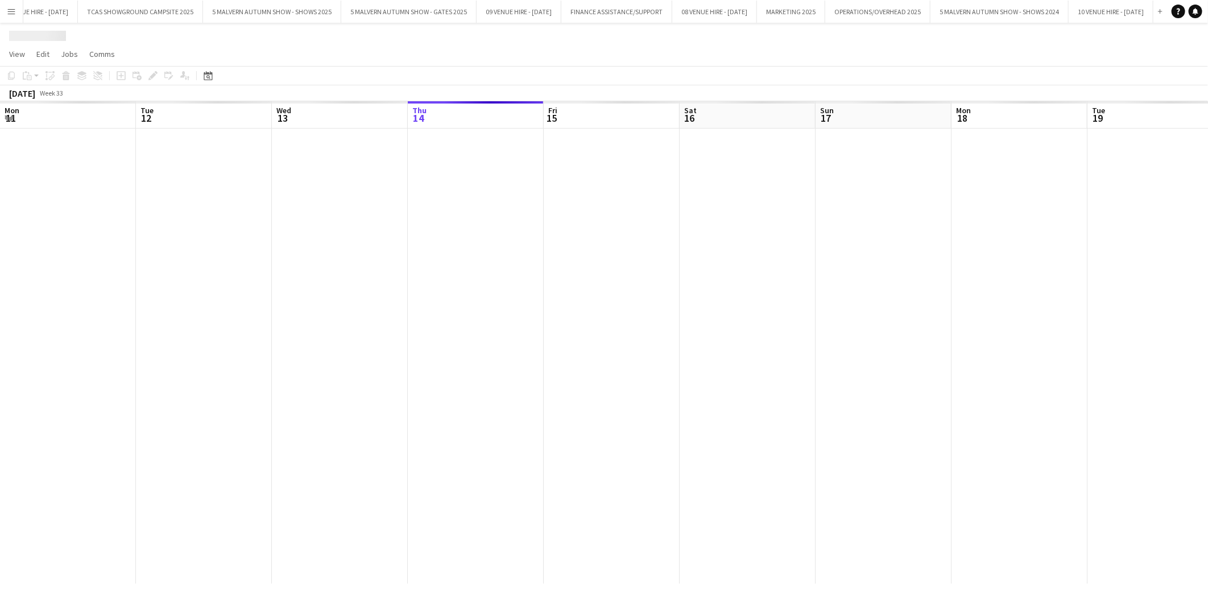
scroll to position [0, 224]
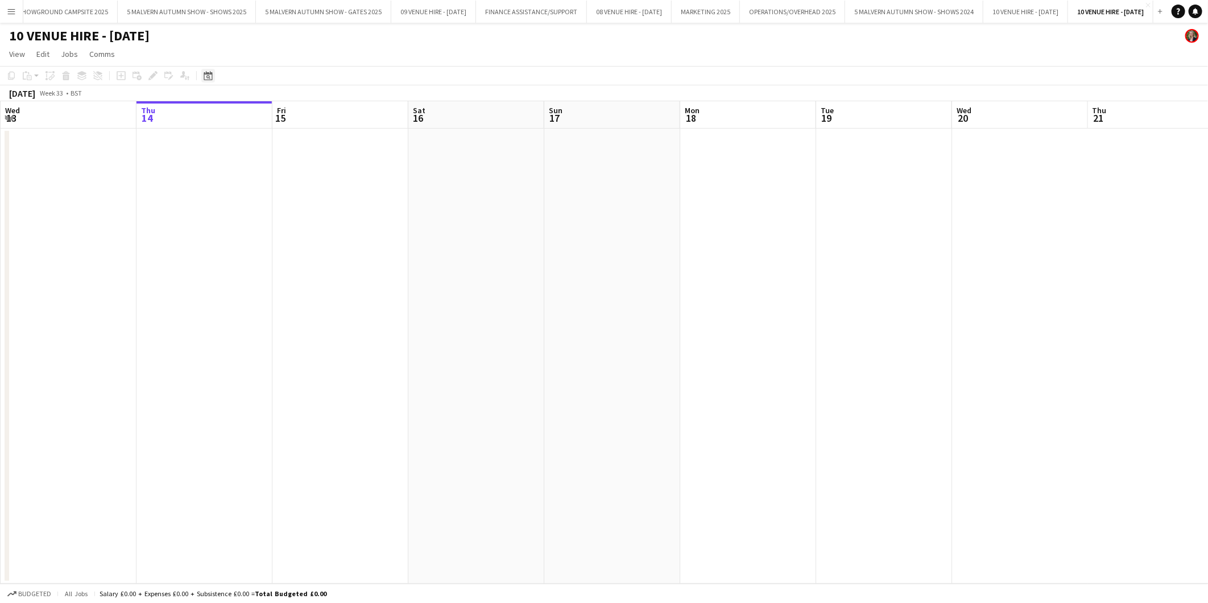
click at [208, 75] on icon at bounding box center [208, 75] width 9 height 9
click at [276, 116] on span "Previous month" at bounding box center [277, 115] width 23 height 23
click at [277, 117] on span "Previous month" at bounding box center [277, 115] width 23 height 23
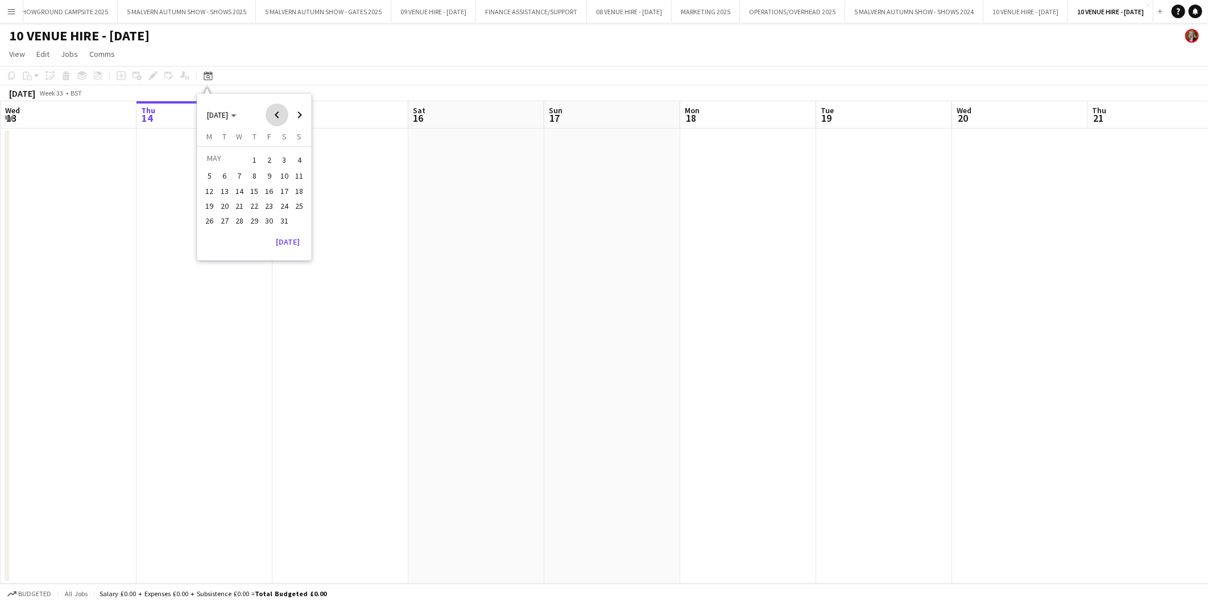
click at [277, 117] on span "Previous month" at bounding box center [277, 115] width 23 height 23
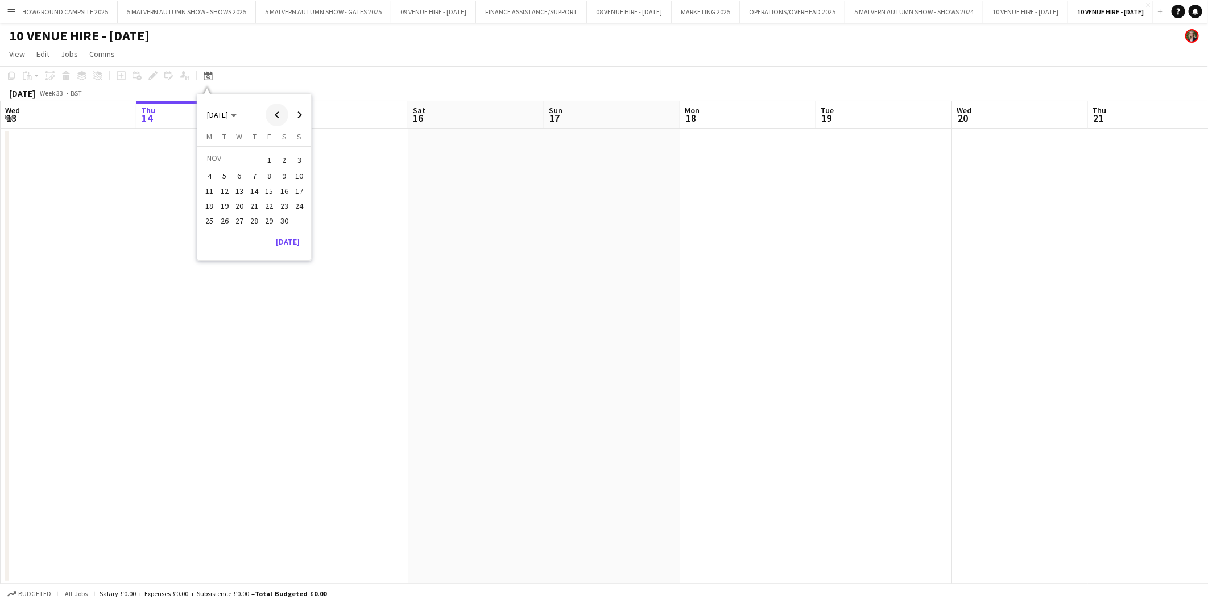
click at [277, 117] on span "Previous month" at bounding box center [277, 115] width 23 height 23
click at [297, 115] on span "Next month" at bounding box center [299, 115] width 23 height 23
click at [299, 184] on span "13" at bounding box center [299, 188] width 14 height 14
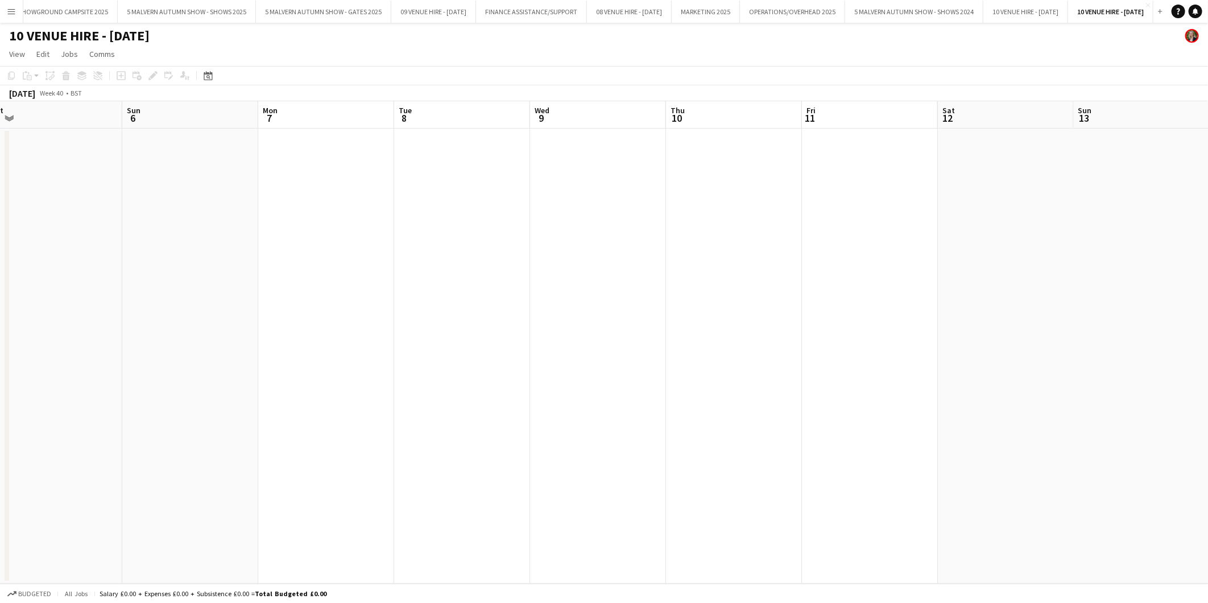
drag, startPoint x: 418, startPoint y: 286, endPoint x: 885, endPoint y: 286, distance: 467.0
click at [885, 286] on app-calendar-viewport "Thu 3 Fri 4 Sat 5 Sun 6 Mon 7 Tue 8 Wed 9 Thu 10 Fri 11 Sat 12 Sun 13 Mon 14 Tu…" at bounding box center [604, 342] width 1208 height 482
drag, startPoint x: 653, startPoint y: 286, endPoint x: 414, endPoint y: 286, distance: 239.5
click at [414, 286] on app-calendar-viewport "Thu 3 Fri 4 Sat 5 Sun 6 Mon 7 Tue 8 Wed 9 Thu 10 Fri 11 Sat 12 Sun 13 Mon 14 Tu…" at bounding box center [604, 342] width 1208 height 482
drag, startPoint x: 484, startPoint y: 294, endPoint x: 372, endPoint y: 283, distance: 112.5
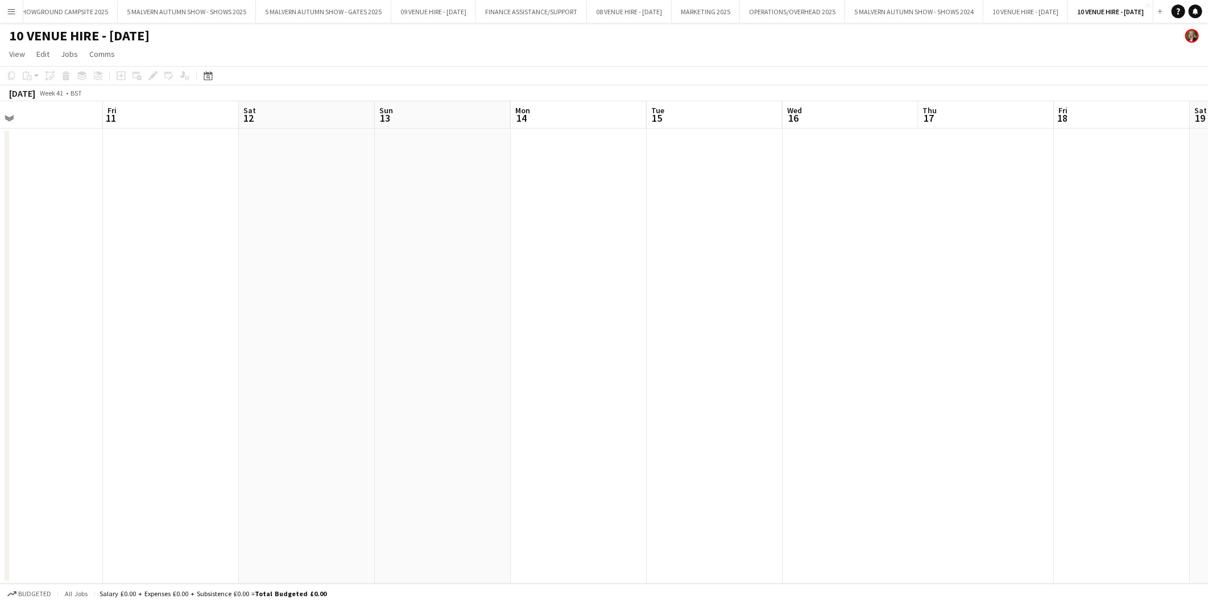
click at [353, 294] on app-calendar-viewport "Mon 7 Tue 8 Wed 9 Thu 10 Fri 11 Sat 12 Sun 13 Mon 14 Tue 15 Wed 16 Thu 17 Fri 1…" at bounding box center [604, 342] width 1208 height 482
drag, startPoint x: 626, startPoint y: 282, endPoint x: 327, endPoint y: 268, distance: 299.6
click at [304, 275] on app-calendar-viewport "Tue 8 Wed 9 Thu 10 Fri 11 Sat 12 Sun 13 Mon 14 Tue 15 Wed 16 Thu 17 Fri 18 Sat …" at bounding box center [604, 342] width 1208 height 482
drag, startPoint x: 595, startPoint y: 292, endPoint x: 357, endPoint y: 280, distance: 238.0
click at [357, 280] on app-calendar-viewport "Mon 14 Tue 15 Wed 16 Thu 17 Fri 18 Sat 19 Sun 20 Mon 21 Tue 22 Wed 23 Thu 24 Fr…" at bounding box center [604, 342] width 1208 height 482
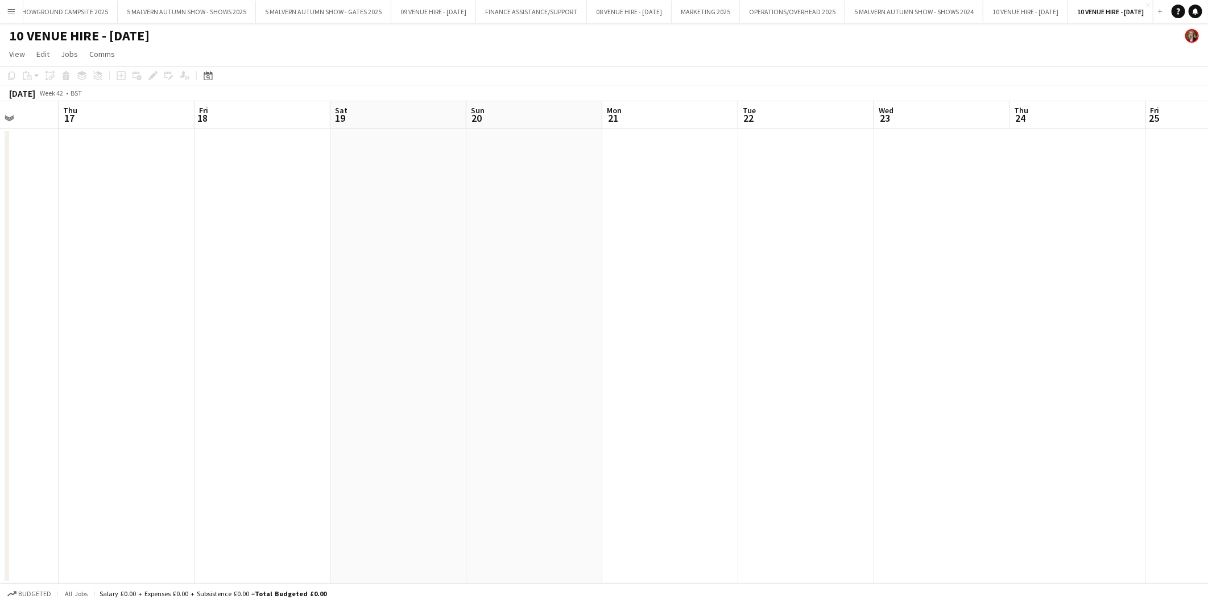
scroll to position [0, 383]
drag, startPoint x: 715, startPoint y: 322, endPoint x: 342, endPoint y: 322, distance: 373.2
click at [342, 322] on app-calendar-viewport "Mon 14 Tue 15 Wed 16 Thu 17 Fri 18 Sat 19 Sun 20 Mon 21 Tue 22 Wed 23 Thu 24 Fr…" at bounding box center [604, 342] width 1208 height 482
click at [204, 75] on icon "Date picker" at bounding box center [208, 75] width 9 height 9
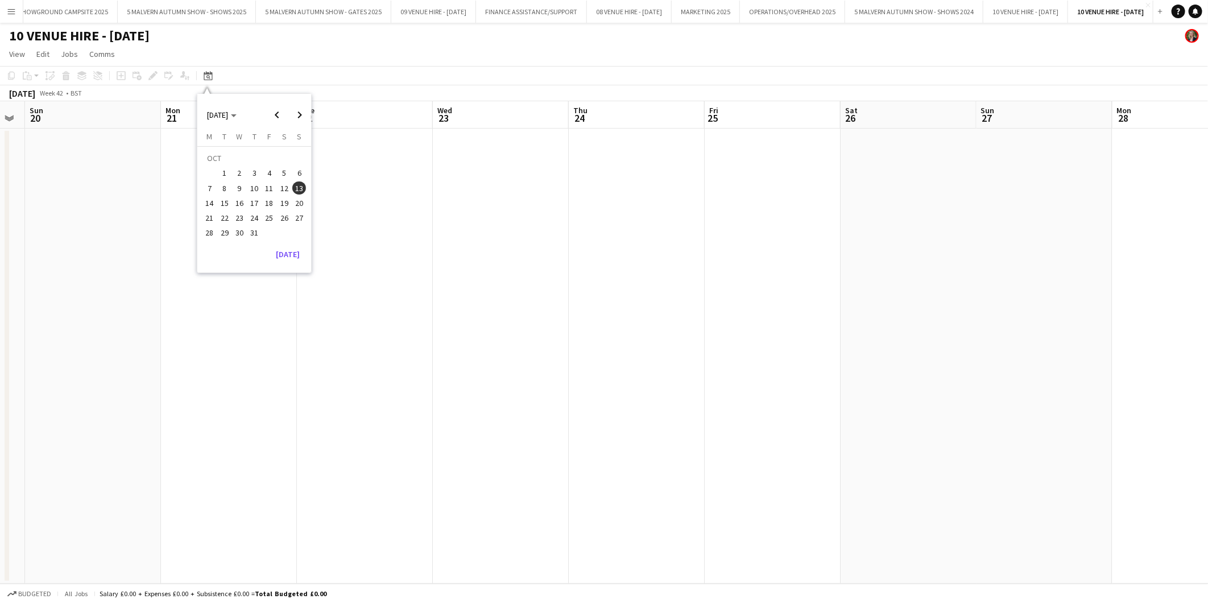
click at [271, 220] on span "25" at bounding box center [270, 218] width 14 height 14
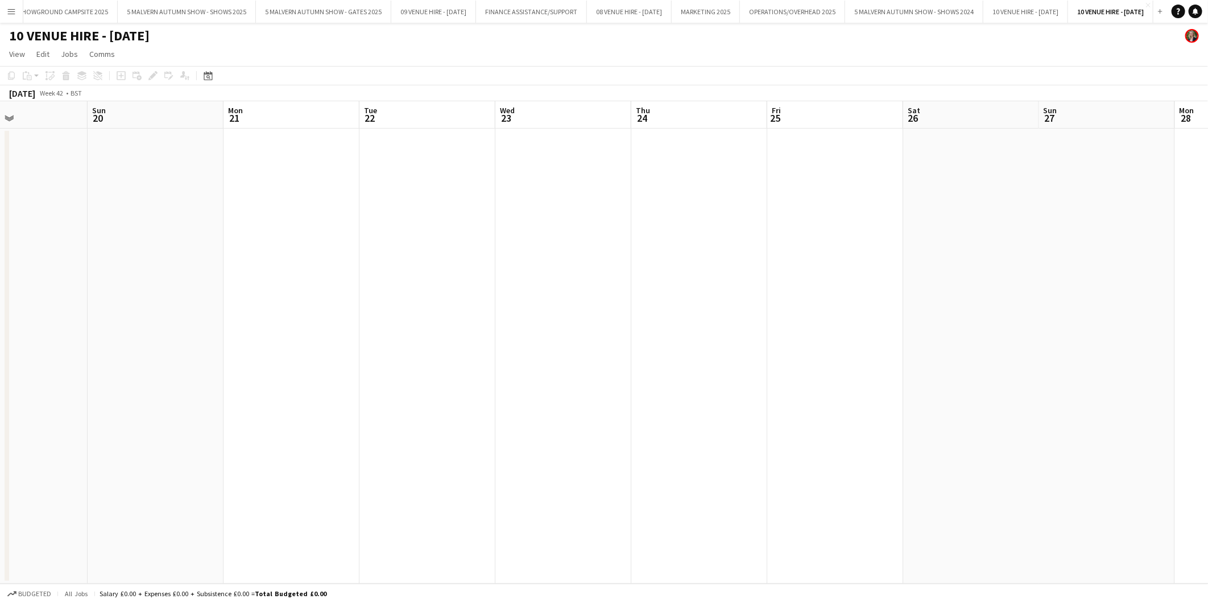
drag, startPoint x: 299, startPoint y: 247, endPoint x: 601, endPoint y: 247, distance: 302.1
click at [601, 247] on app-calendar-viewport "Thu 17 Fri 18 Sat 19 Sun 20 Mon 21 Tue 22 Wed 23 Thu 24 Fri 25 Sat 26 Sun 27 Mo…" at bounding box center [604, 342] width 1208 height 482
drag, startPoint x: 503, startPoint y: 279, endPoint x: 703, endPoint y: 280, distance: 199.7
click at [703, 280] on app-calendar-viewport "Mon 14 Tue 15 Wed 16 Thu 17 Fri 18 Sat 19 Sun 20 Mon 21 Tue 22 Wed 23 Thu 24 Fr…" at bounding box center [604, 342] width 1208 height 482
drag, startPoint x: 230, startPoint y: 302, endPoint x: 695, endPoint y: 294, distance: 464.8
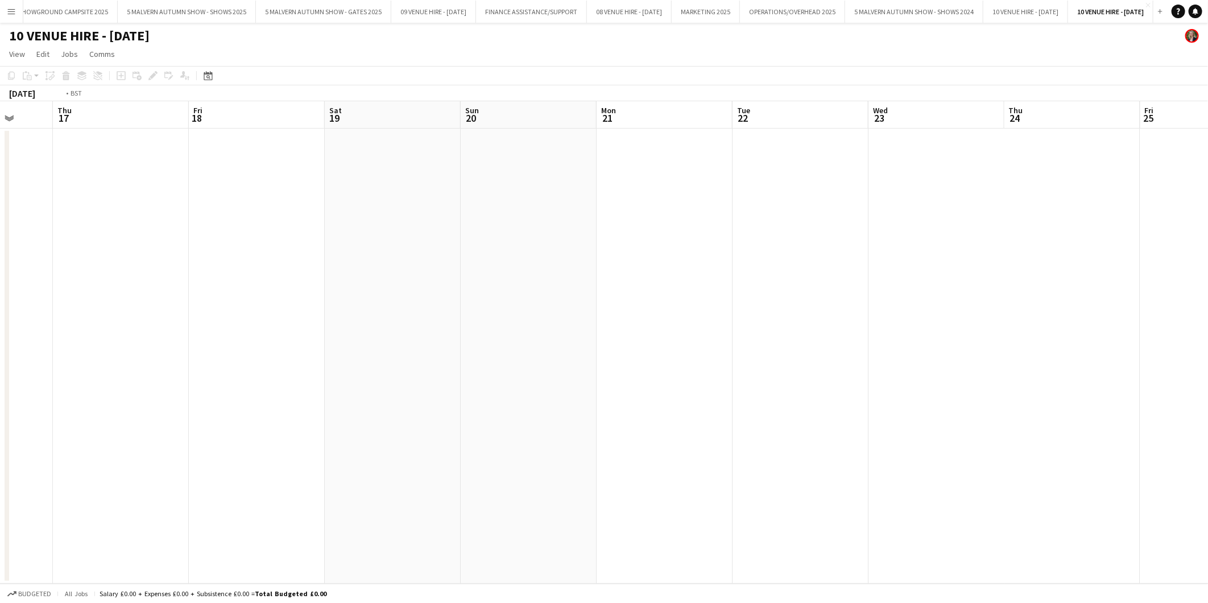
click at [695, 294] on app-calendar-viewport "Mon 14 Tue 15 Wed 16 Thu 17 Fri 18 Sat 19 Sun 20 Mon 21 Tue 22 Wed 23 Thu 24 Fr…" at bounding box center [604, 342] width 1208 height 482
drag, startPoint x: 441, startPoint y: 322, endPoint x: 589, endPoint y: 322, distance: 148.5
click at [589, 322] on app-calendar-viewport "Wed 9 Thu 10 Fri 11 Sat 12 Sun 13 Mon 14 Tue 15 Wed 16 Thu 17 Fri 18 Sat 19 Sun…" at bounding box center [604, 342] width 1208 height 482
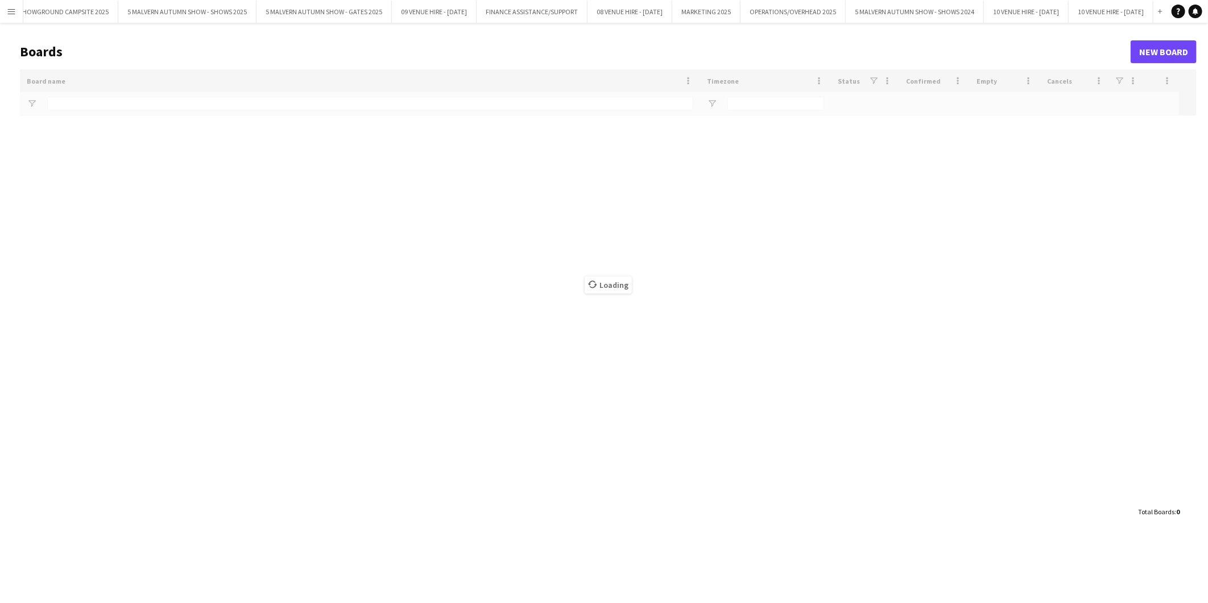
type input "*******"
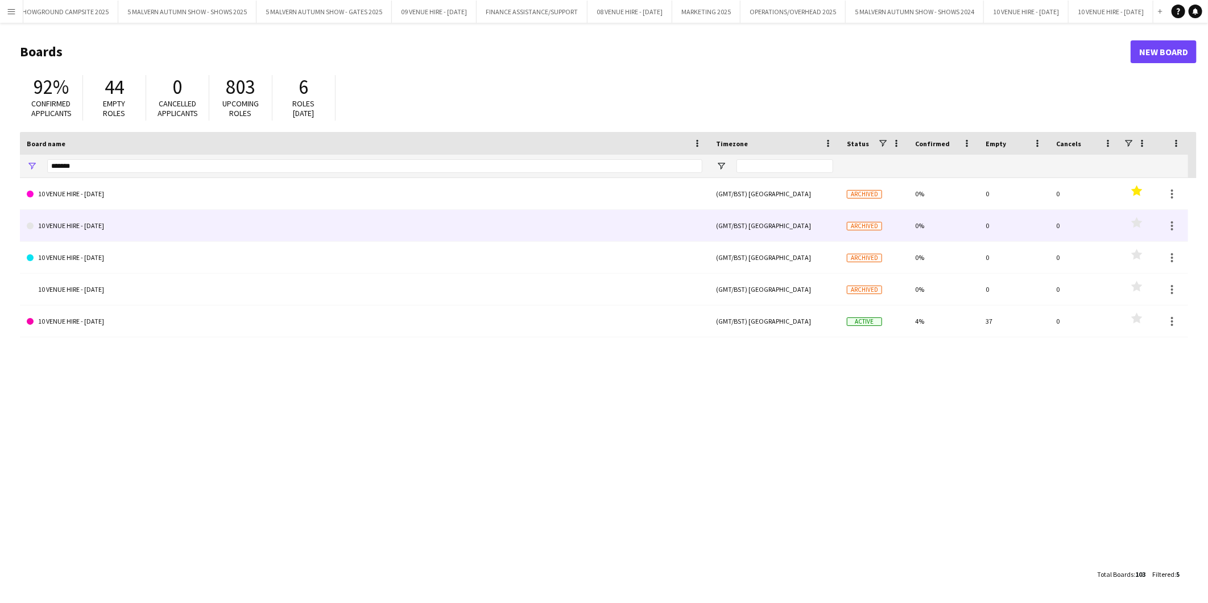
click at [80, 229] on link "10 VENUE HIRE - [DATE]" at bounding box center [365, 226] width 676 height 32
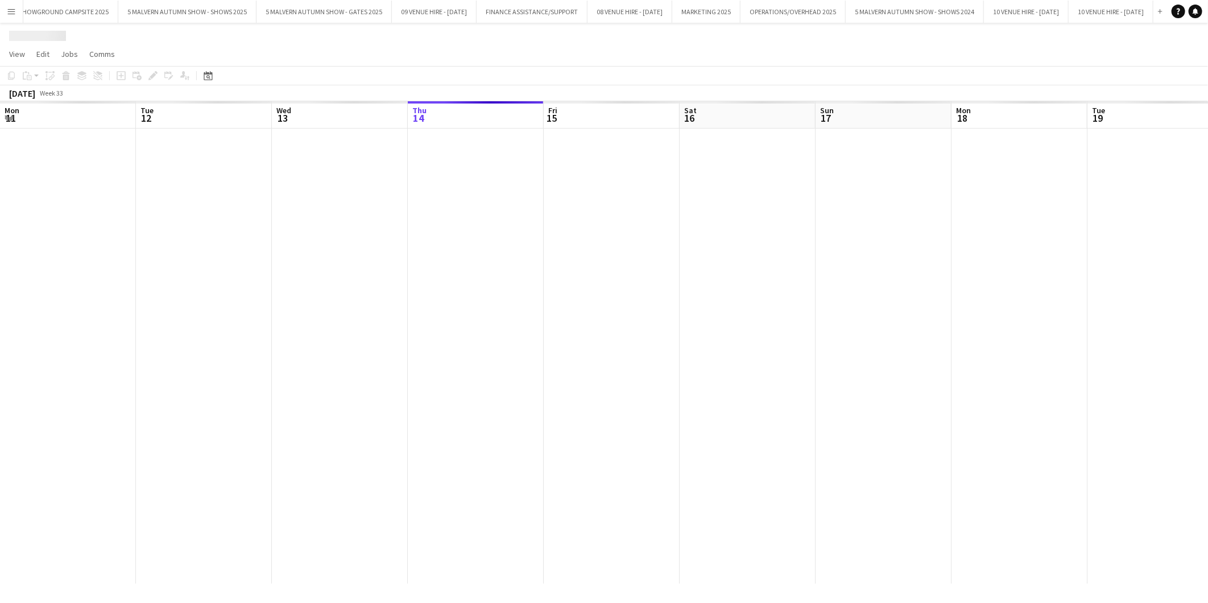
scroll to position [0, 332]
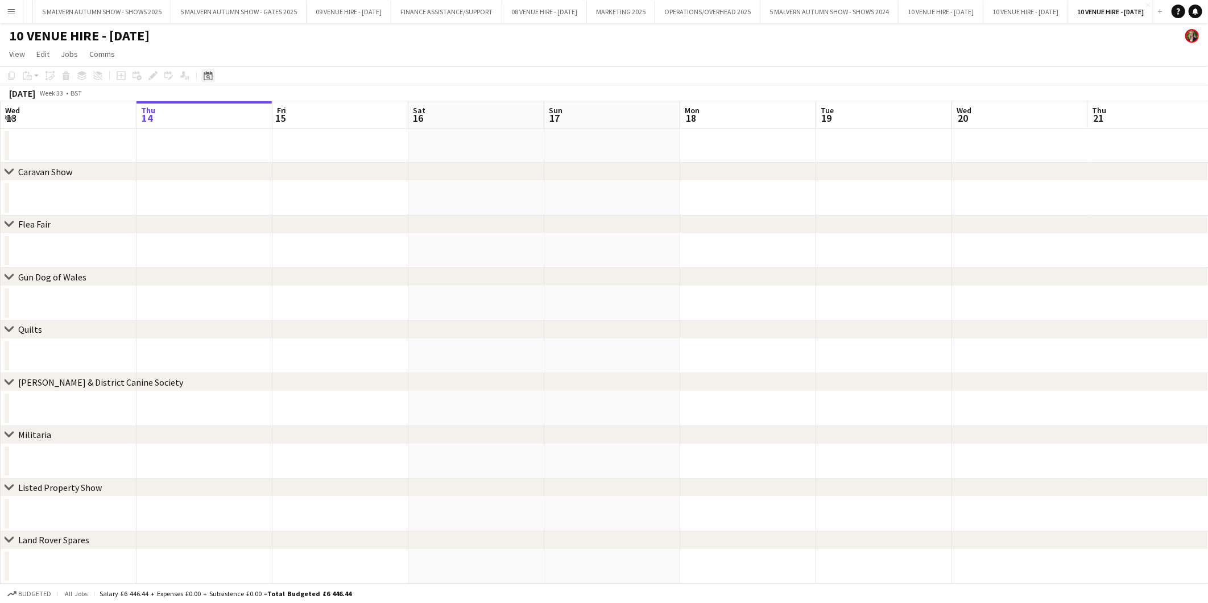
click at [208, 73] on icon "Date picker" at bounding box center [208, 75] width 9 height 9
click at [274, 115] on span "Previous month" at bounding box center [277, 115] width 23 height 23
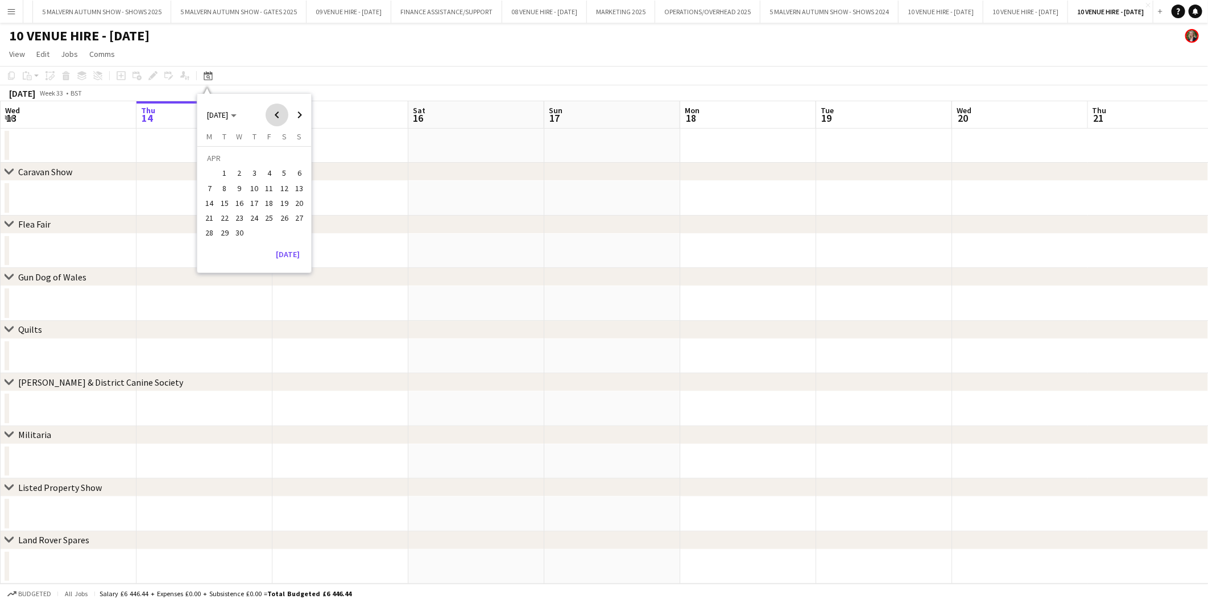
click at [274, 115] on span "Previous month" at bounding box center [277, 115] width 23 height 23
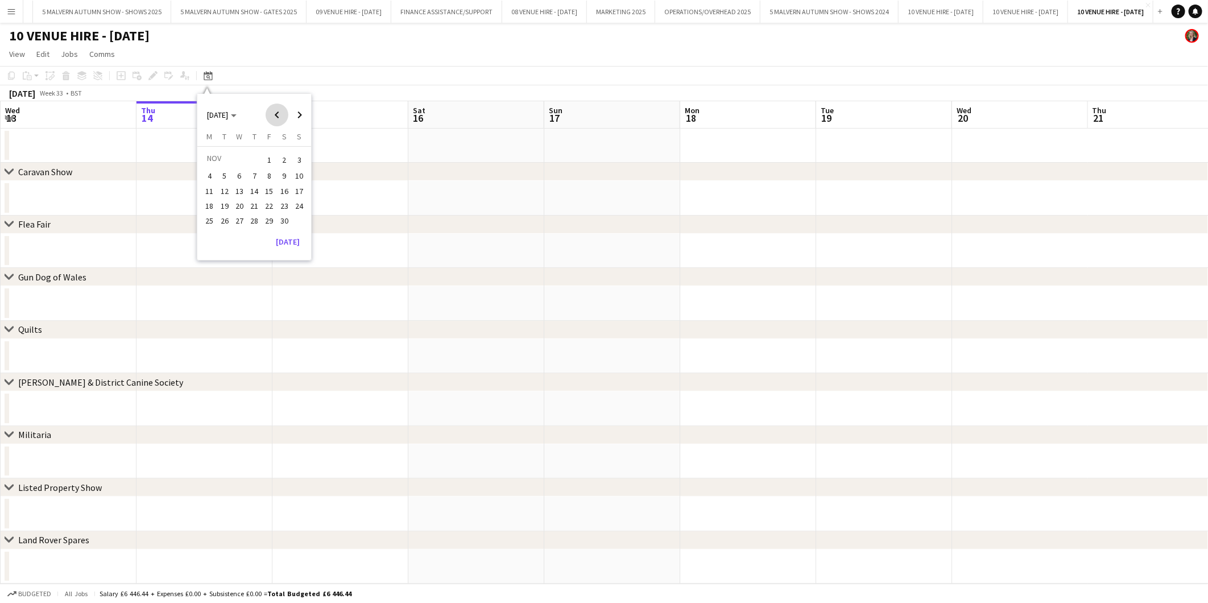
click at [274, 115] on span "Previous month" at bounding box center [277, 115] width 23 height 23
click at [305, 204] on button "20" at bounding box center [299, 203] width 15 height 15
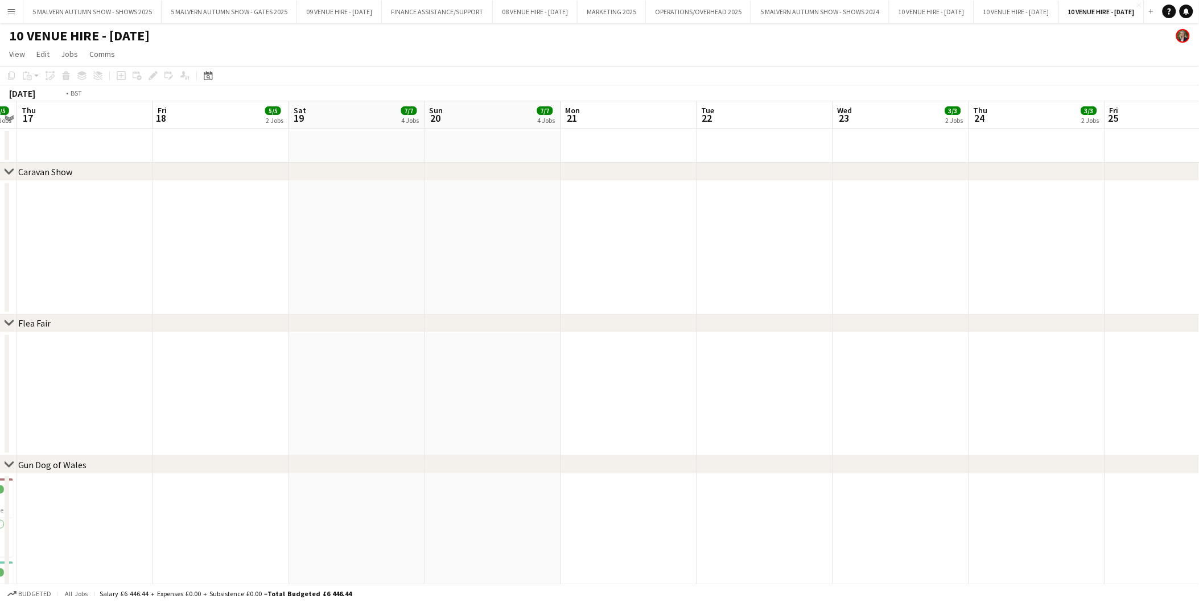
scroll to position [0, 389]
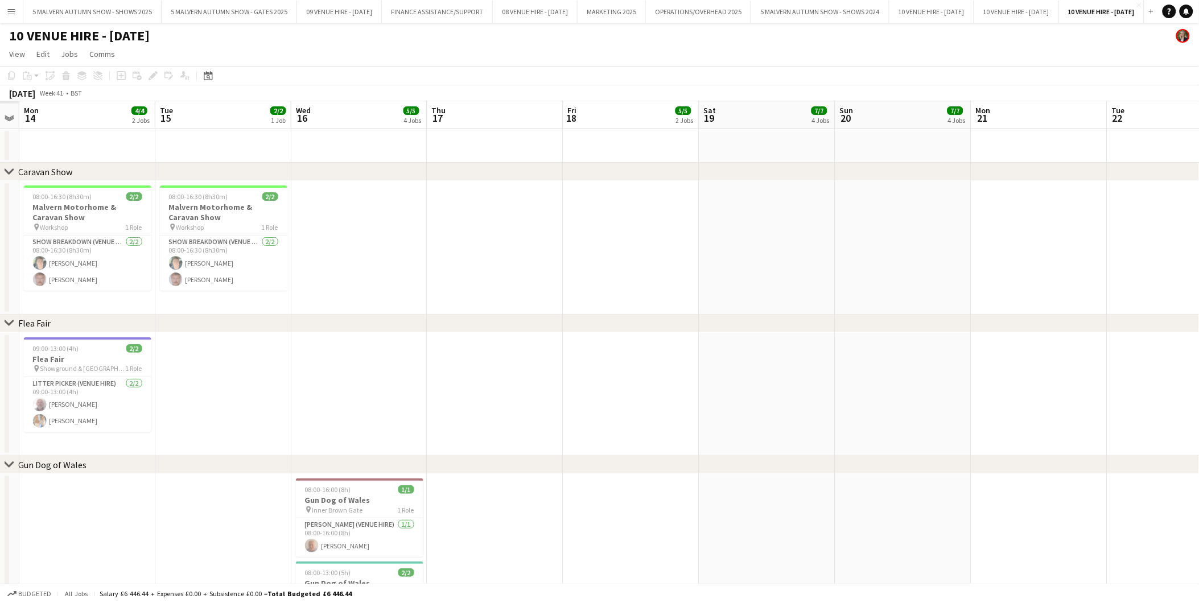
drag, startPoint x: 268, startPoint y: 280, endPoint x: 679, endPoint y: 266, distance: 411.0
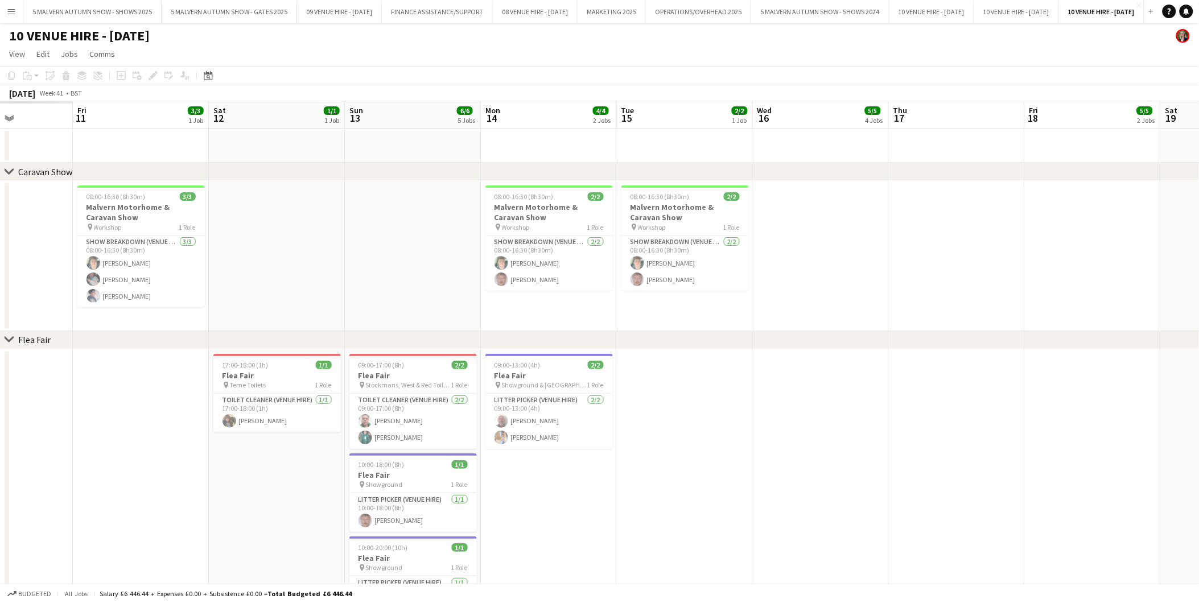
drag, startPoint x: 206, startPoint y: 237, endPoint x: 621, endPoint y: 241, distance: 415.3
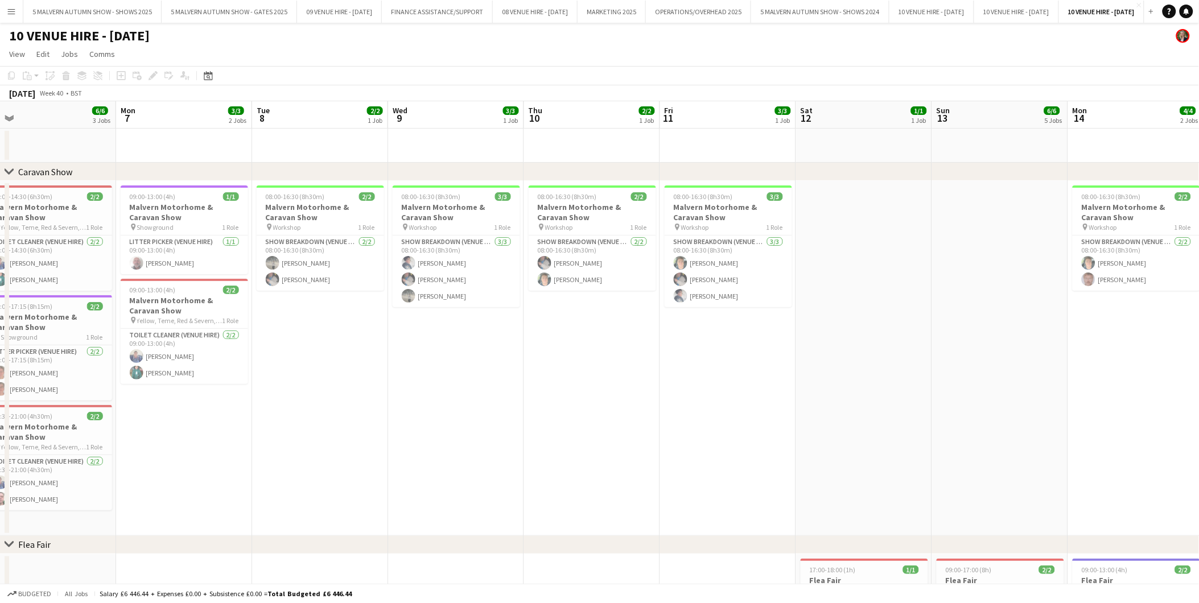
scroll to position [0, 233]
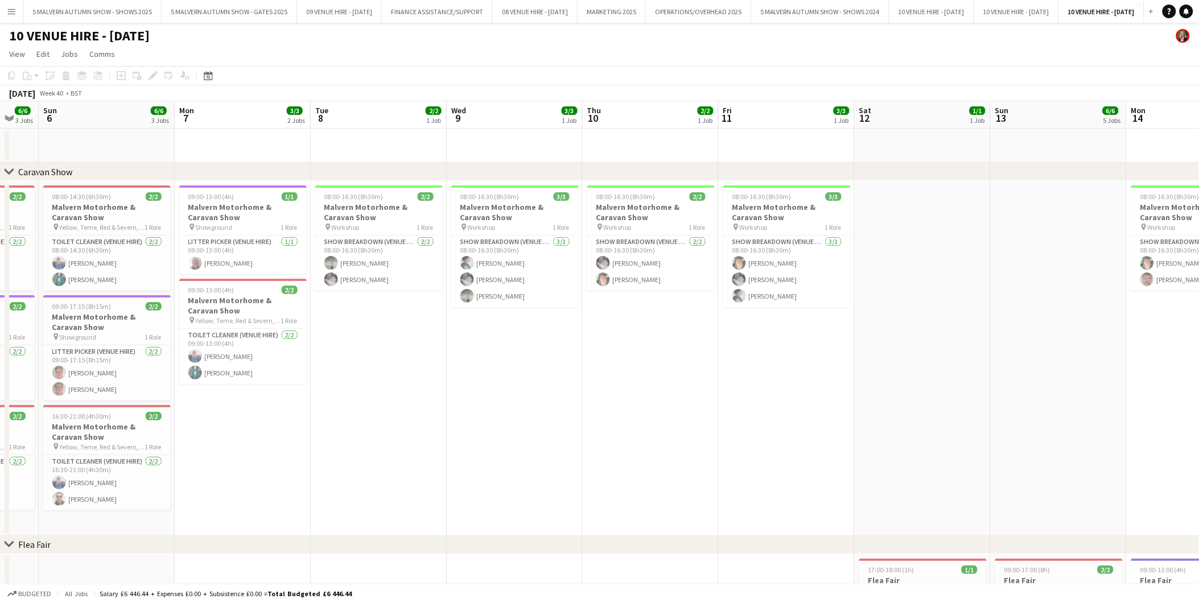
drag, startPoint x: 159, startPoint y: 215, endPoint x: 796, endPoint y: 201, distance: 637.3
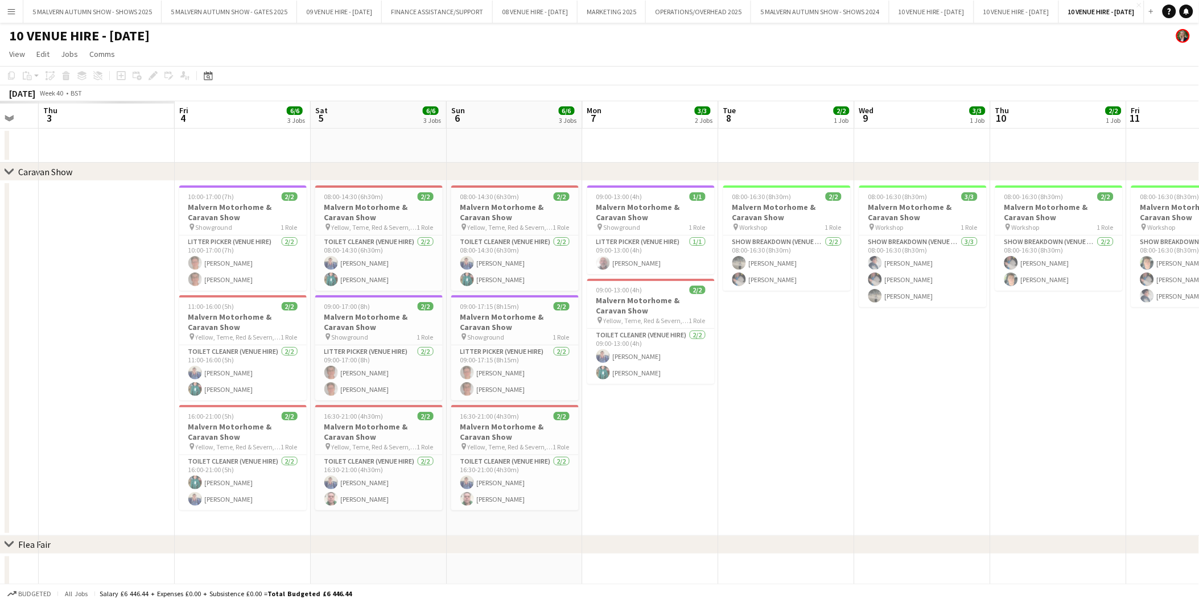
drag, startPoint x: 226, startPoint y: 204, endPoint x: 857, endPoint y: 241, distance: 631.4
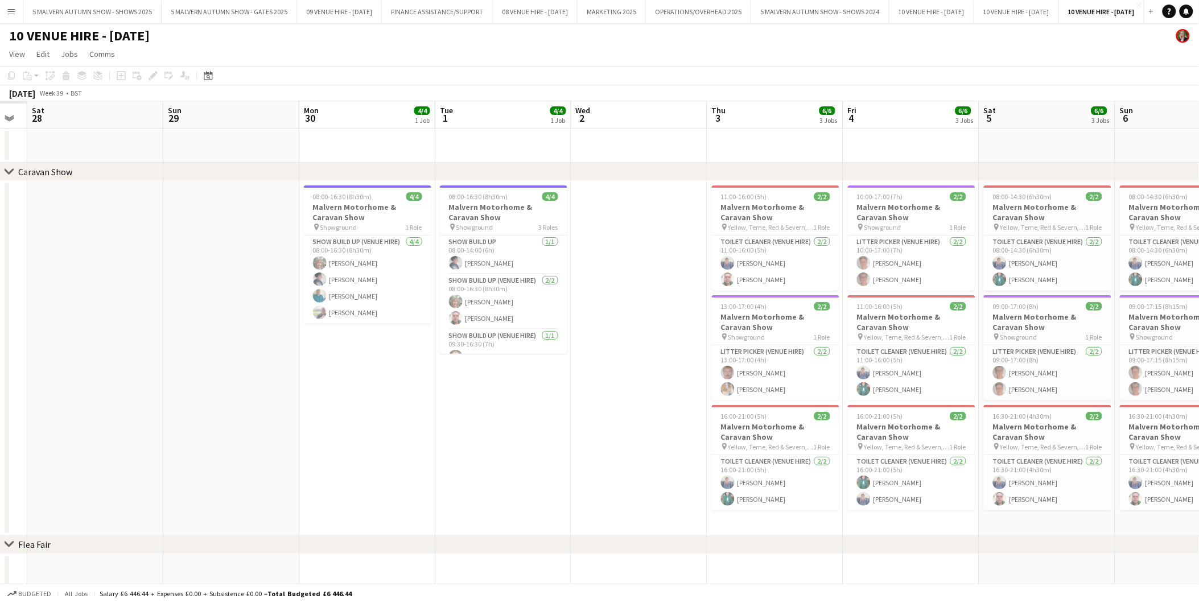
scroll to position [0, 257]
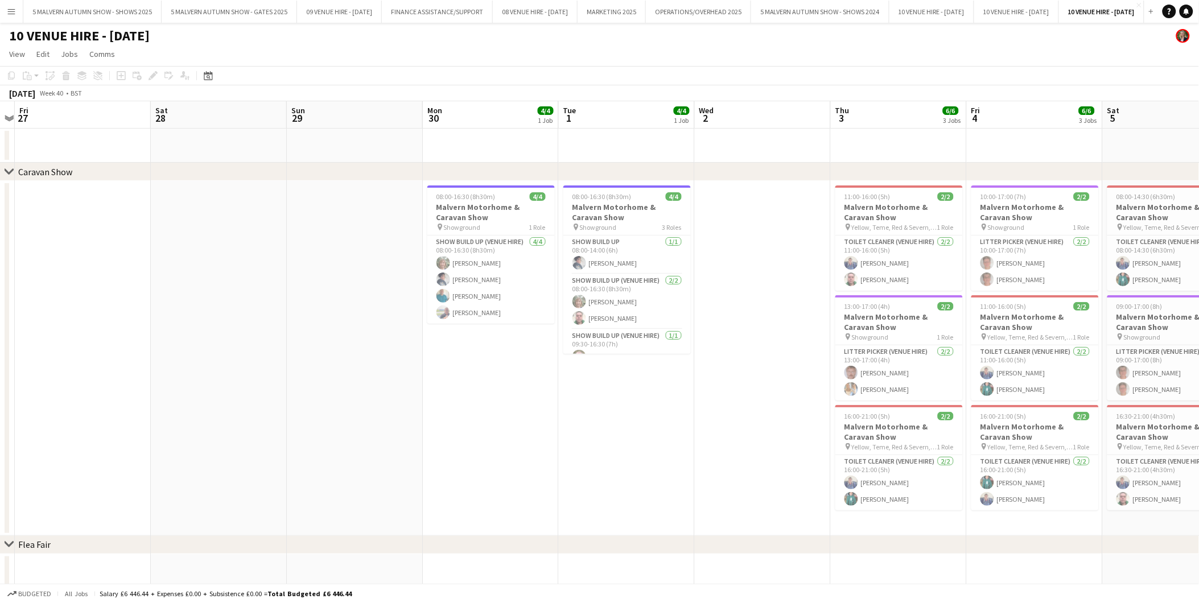
drag, startPoint x: 71, startPoint y: 203, endPoint x: 639, endPoint y: 237, distance: 569.9
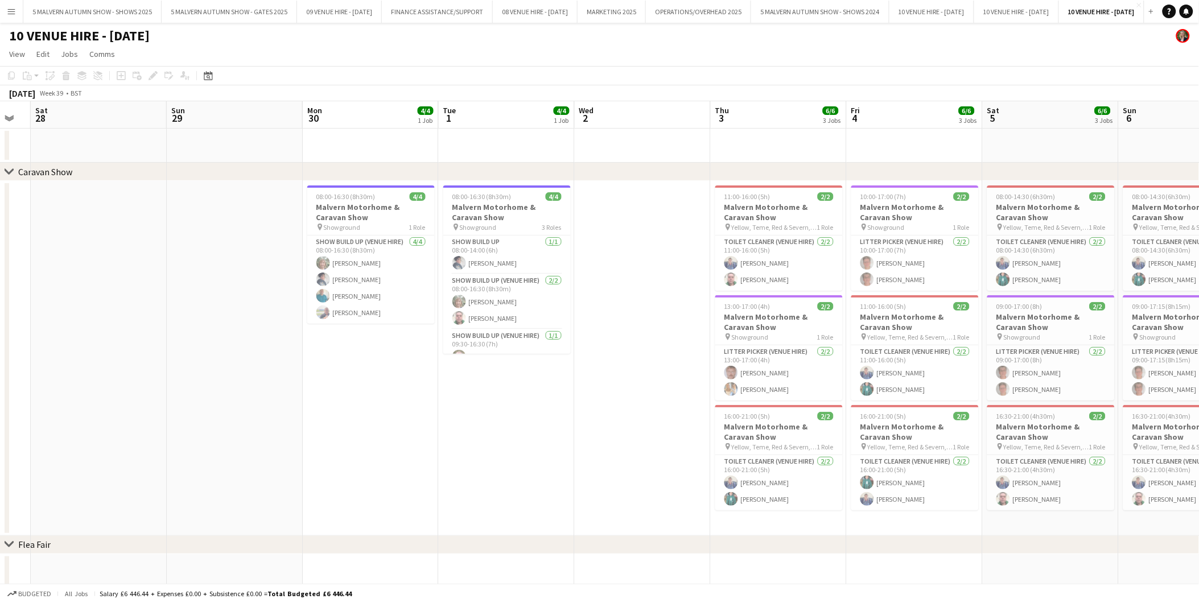
scroll to position [0, 416]
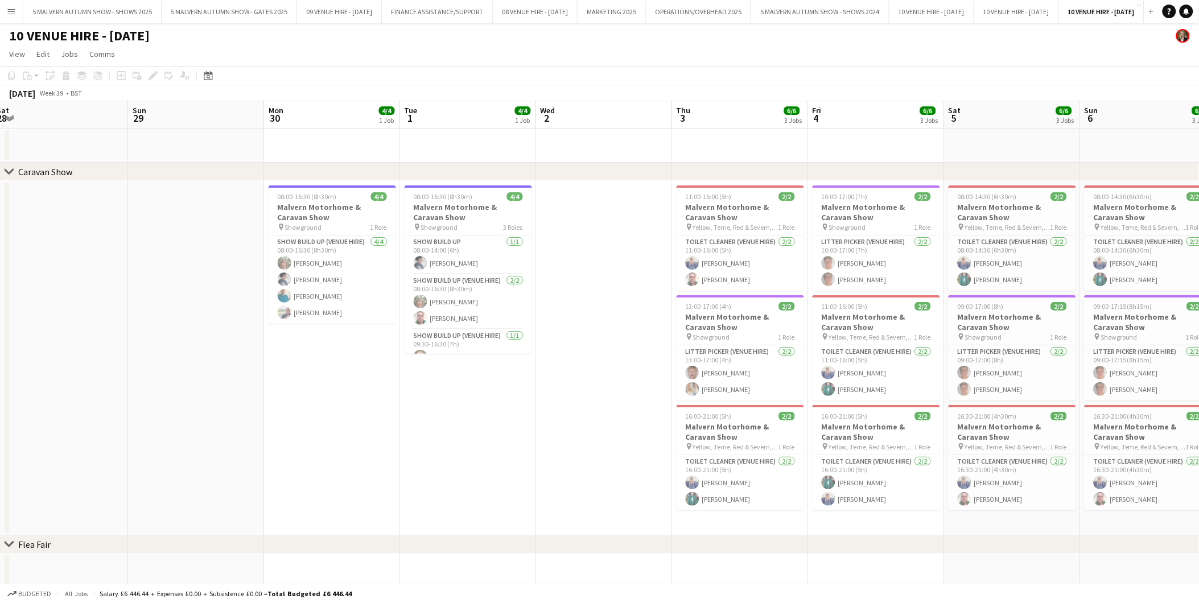
drag, startPoint x: 491, startPoint y: 211, endPoint x: 333, endPoint y: 206, distance: 158.8
